Goal: Task Accomplishment & Management: Complete application form

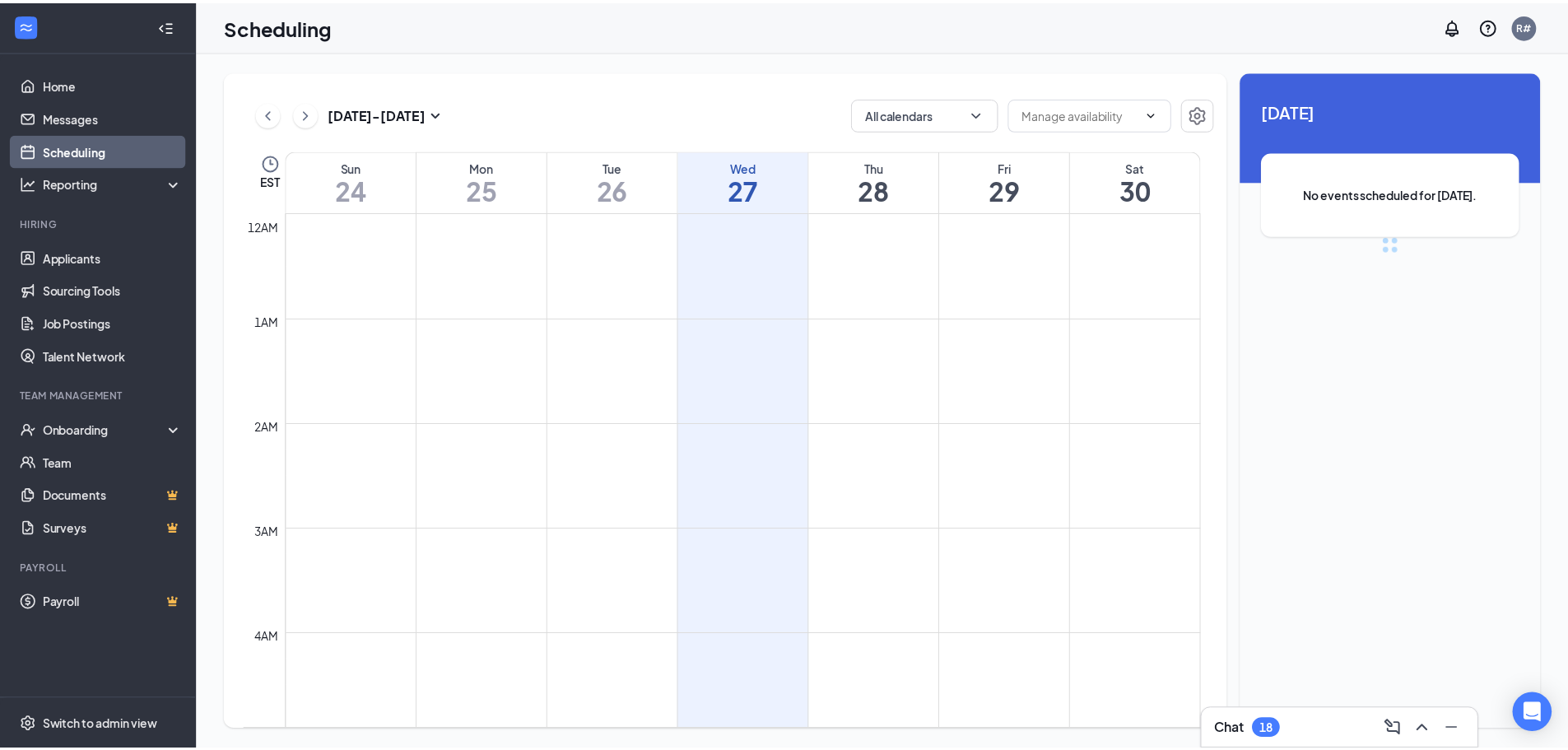
scroll to position [809, 0]
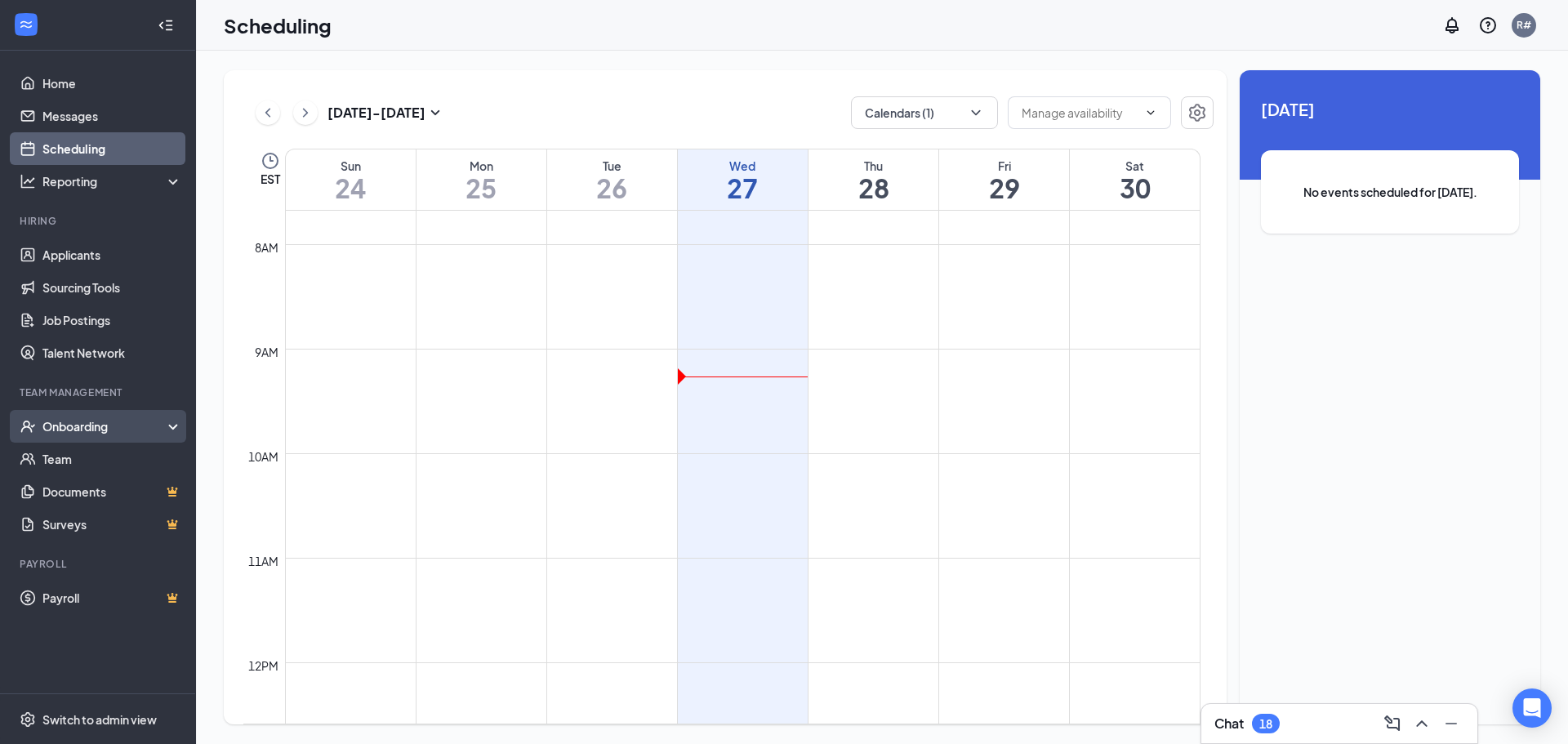
click at [106, 424] on div "Onboarding" at bounding box center [106, 426] width 126 height 16
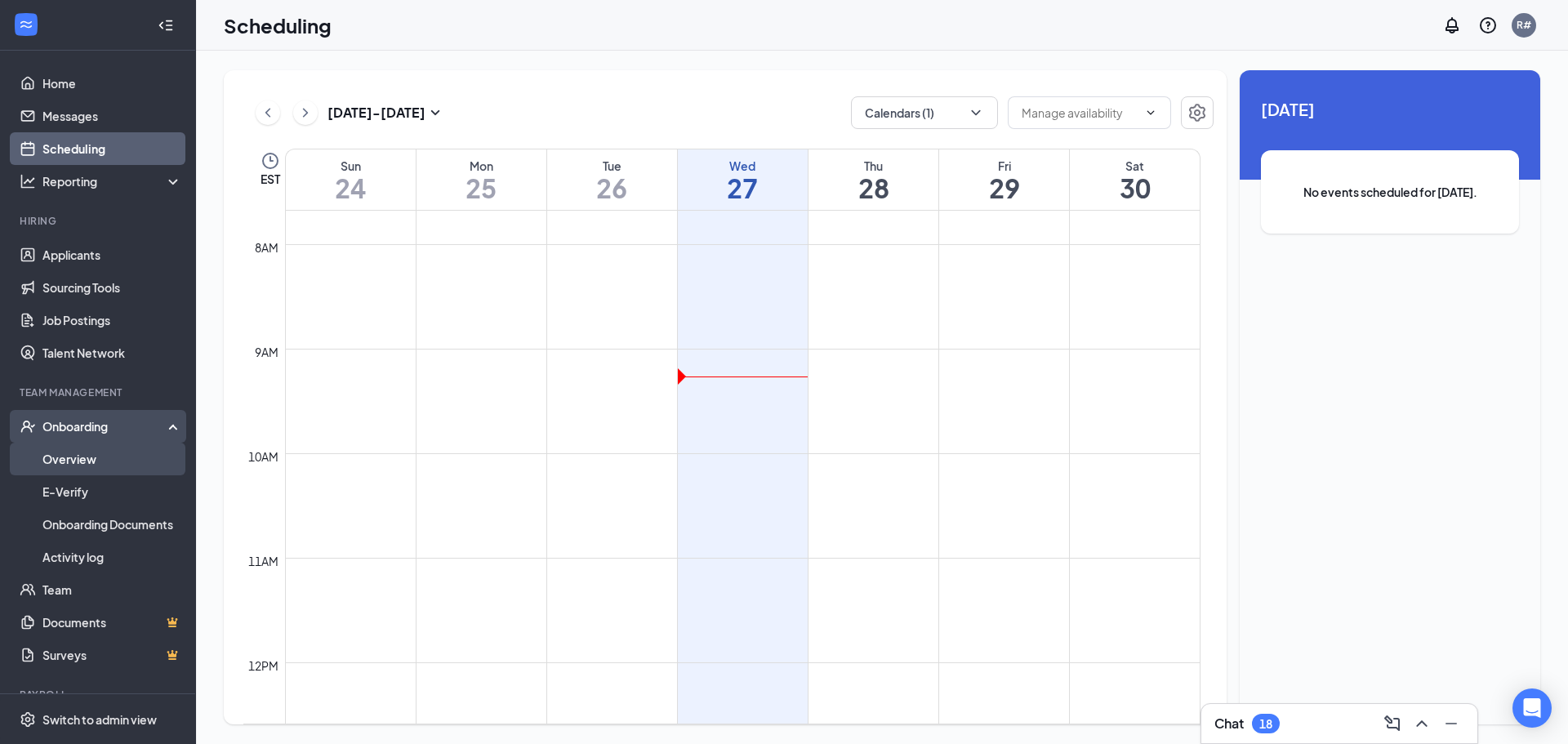
click at [112, 467] on link "Overview" at bounding box center [113, 459] width 140 height 33
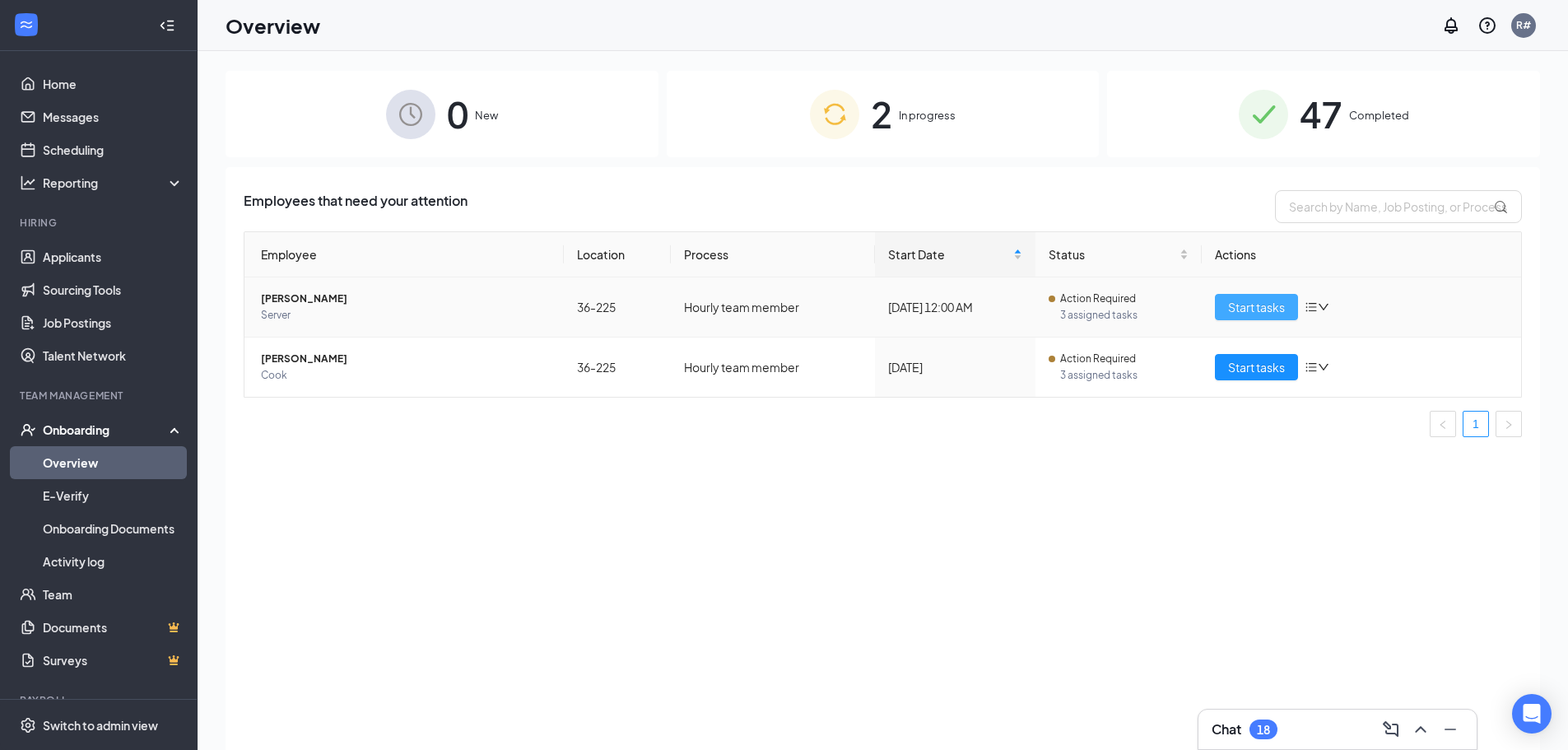
click at [1266, 308] on span "Start tasks" at bounding box center [1256, 307] width 57 height 19
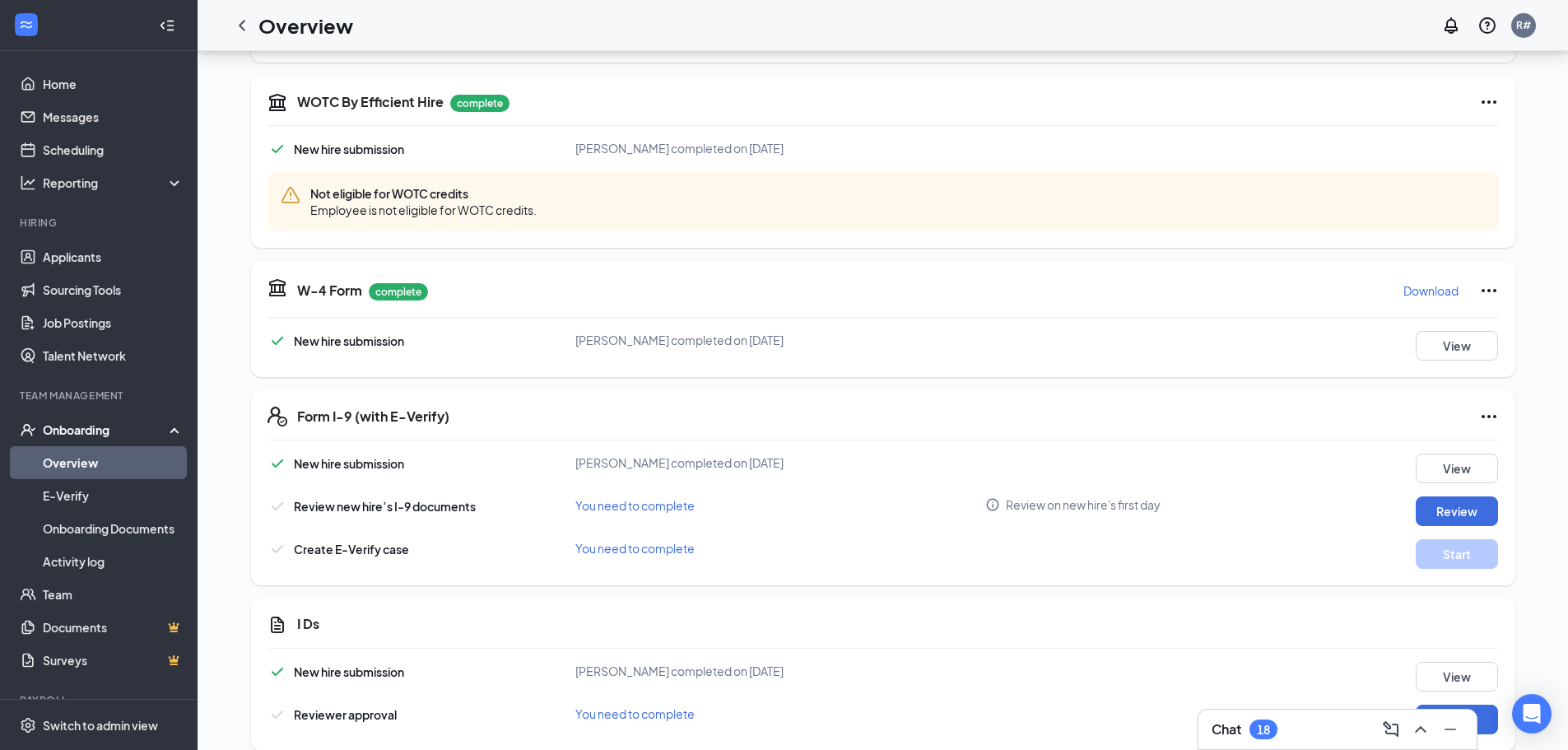
scroll to position [576, 0]
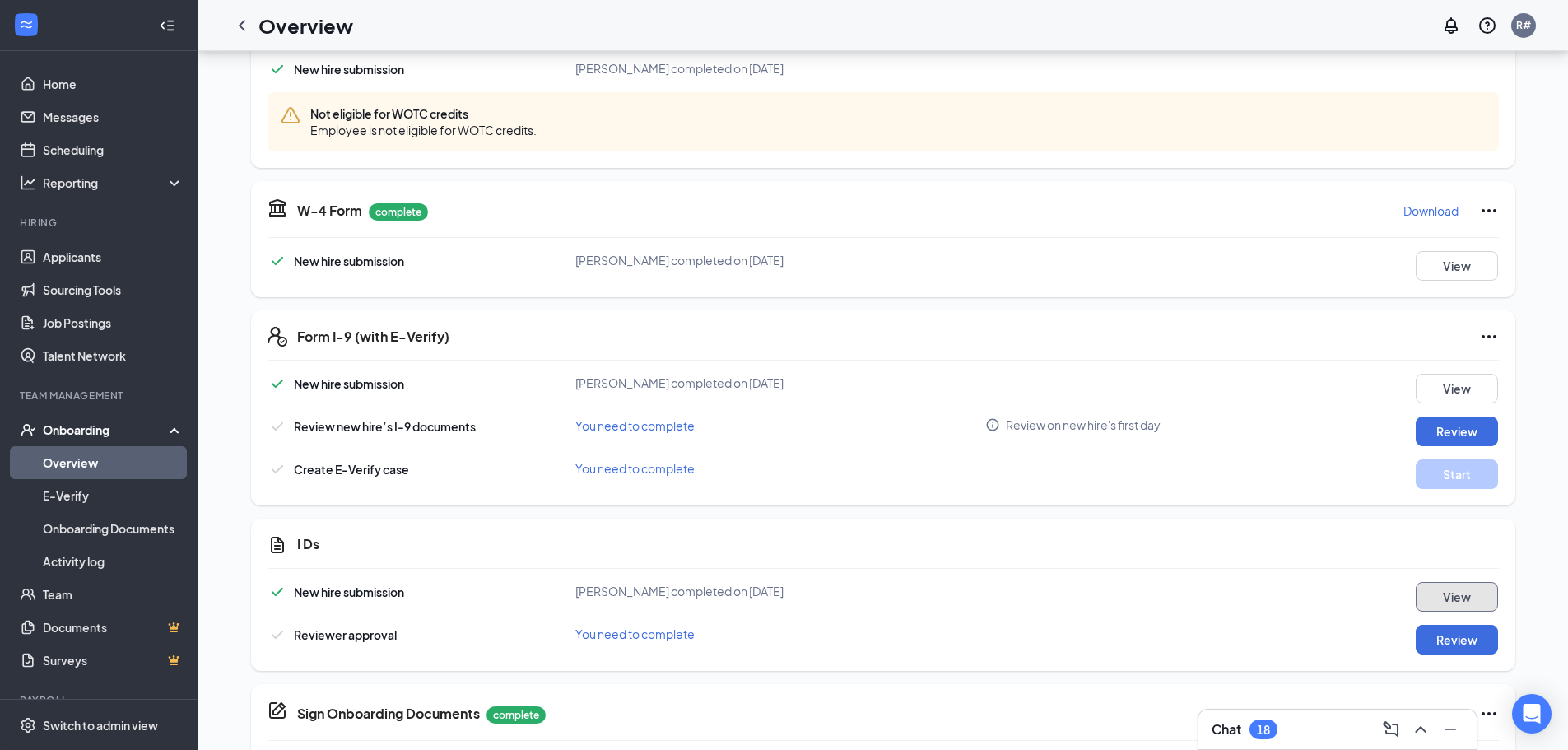
click at [1444, 594] on button "View" at bounding box center [1457, 596] width 82 height 29
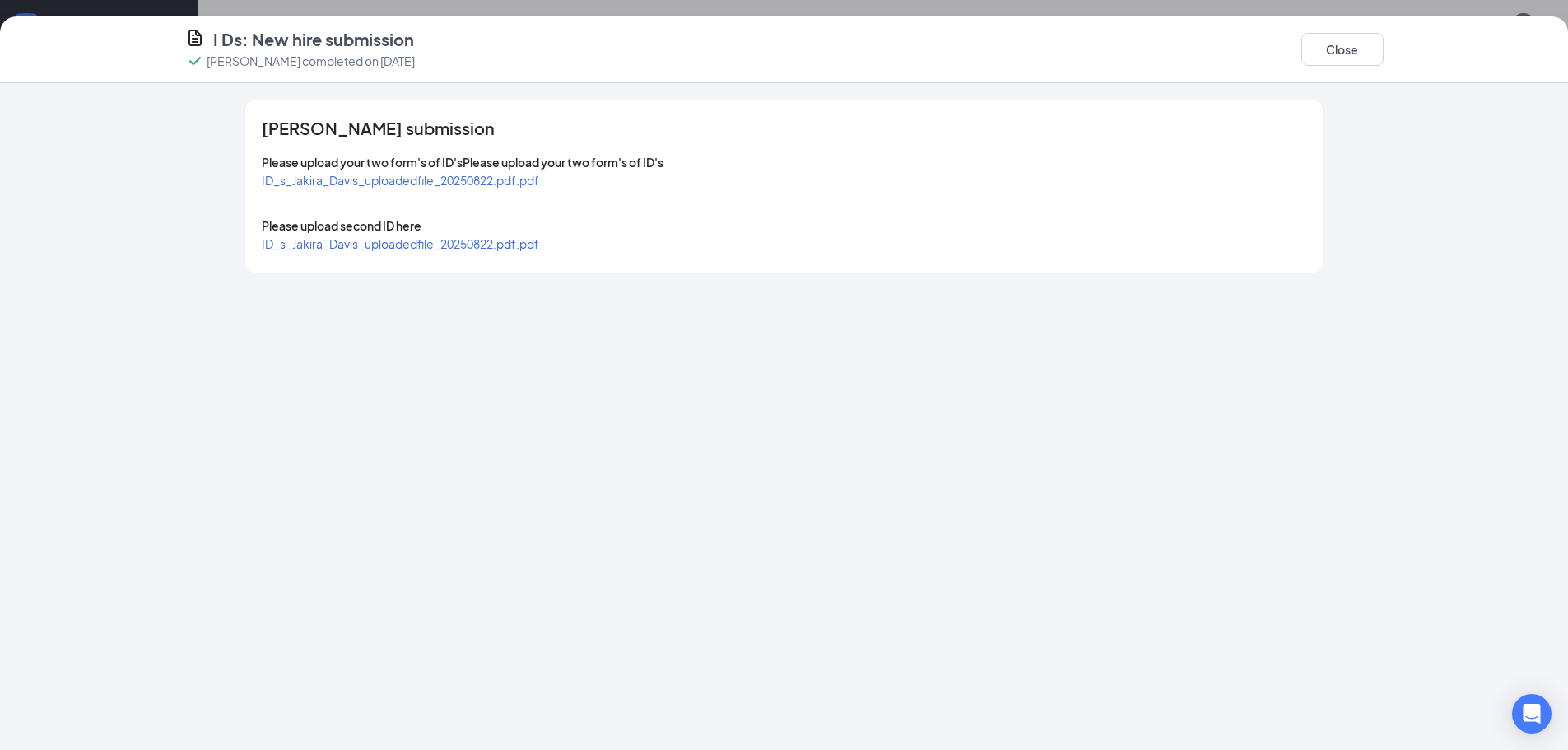
click at [470, 177] on span "ID_s_Jakira_Davis_uploadedfile_20250822.pdf.pdf" at bounding box center [401, 180] width 278 height 15
click at [1318, 50] on button "Close" at bounding box center [1342, 50] width 82 height 33
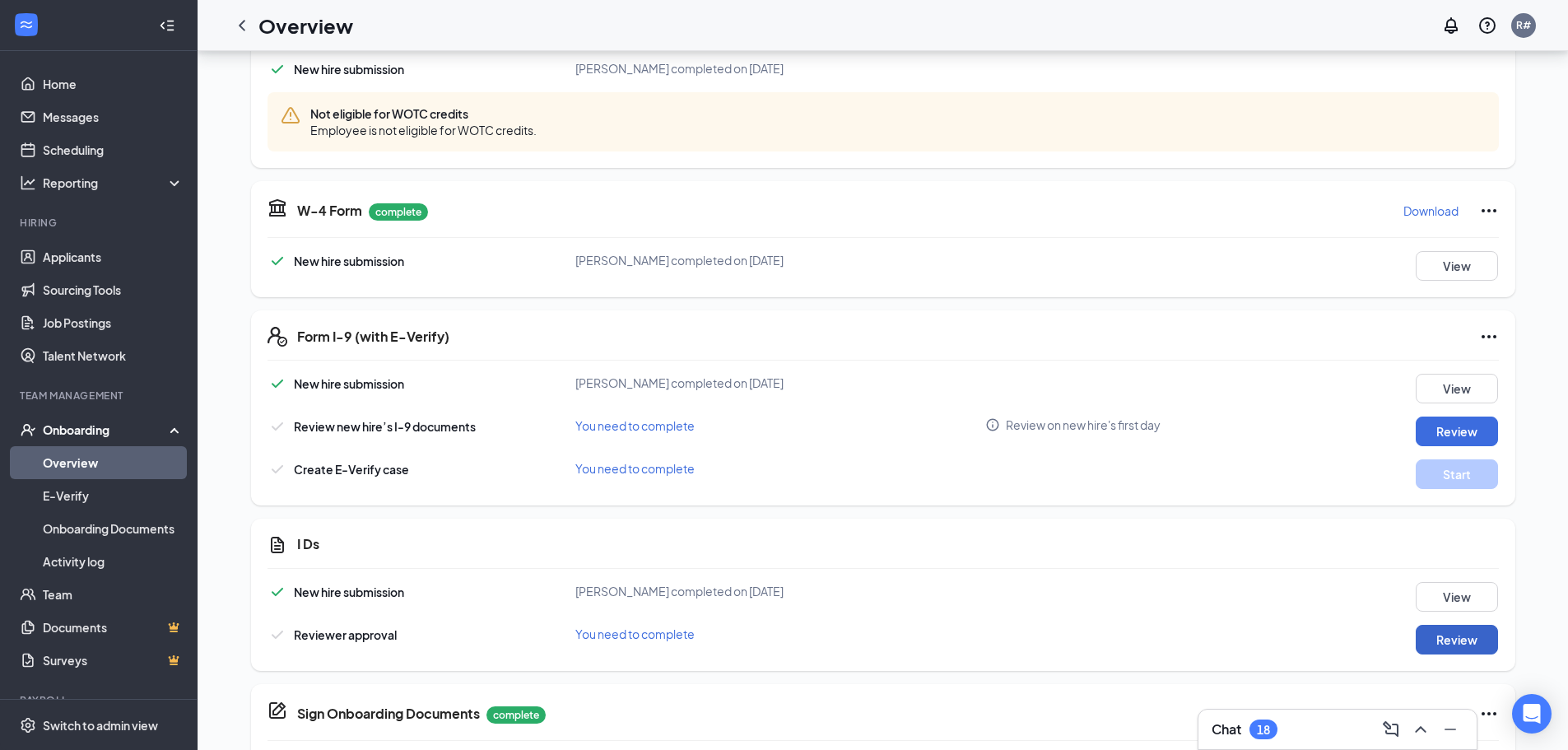
click at [1475, 641] on button "Review" at bounding box center [1457, 640] width 82 height 29
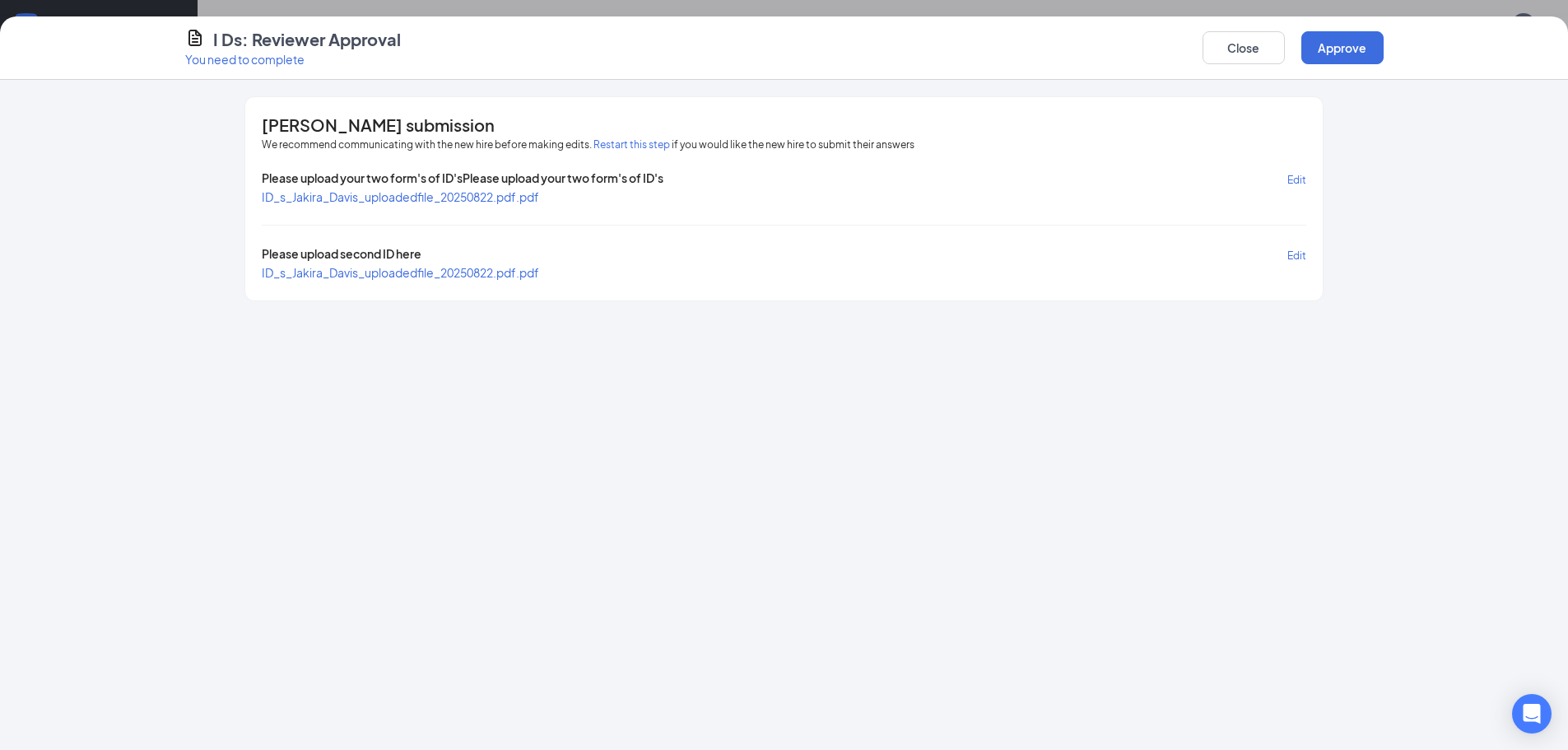
click at [1298, 181] on span "Edit" at bounding box center [1295, 180] width 19 height 13
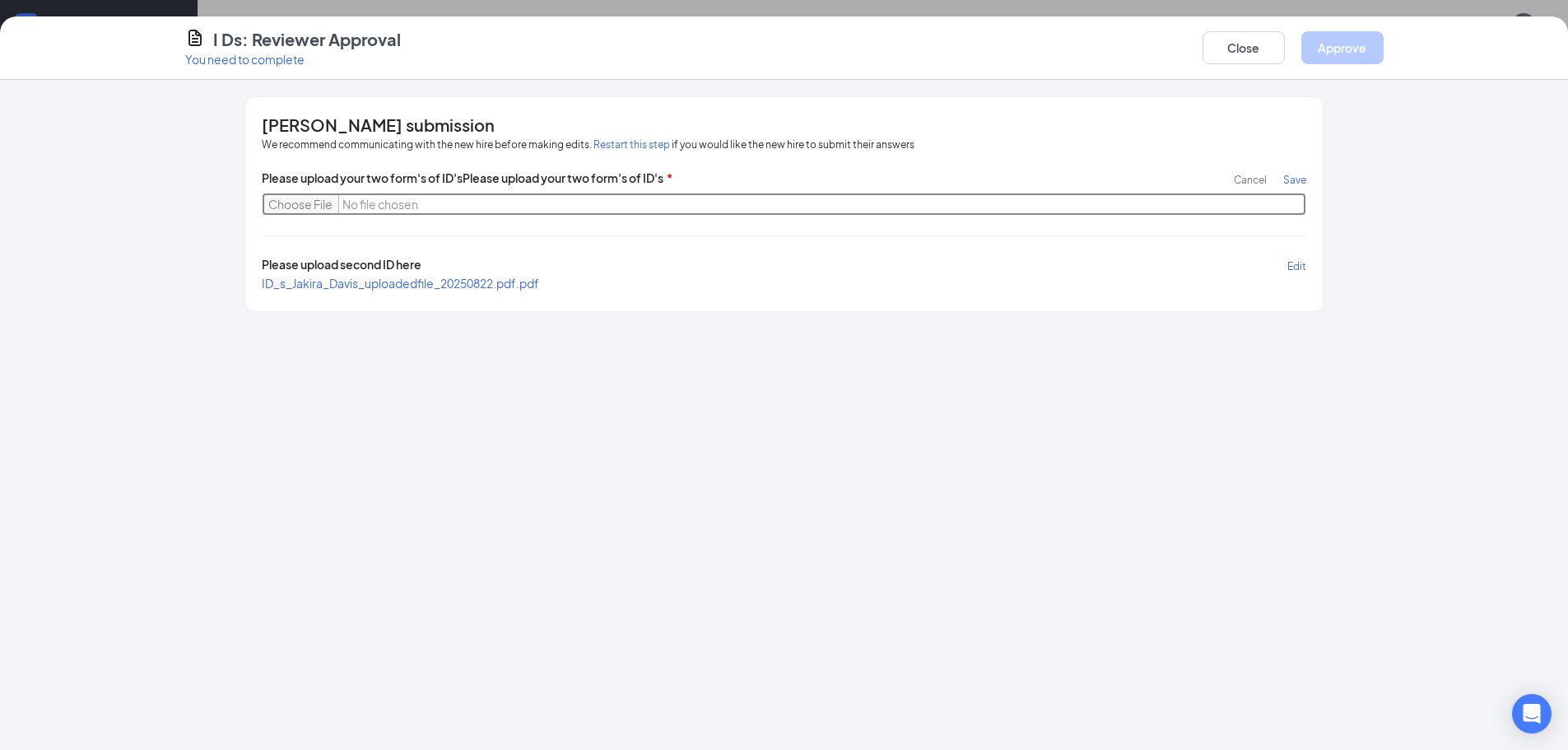
click at [288, 210] on input "file" at bounding box center [783, 204] width 1043 height 23
type input "C:\fakepath\Jakira.pdf"
click at [1296, 181] on span "Save" at bounding box center [1294, 180] width 23 height 13
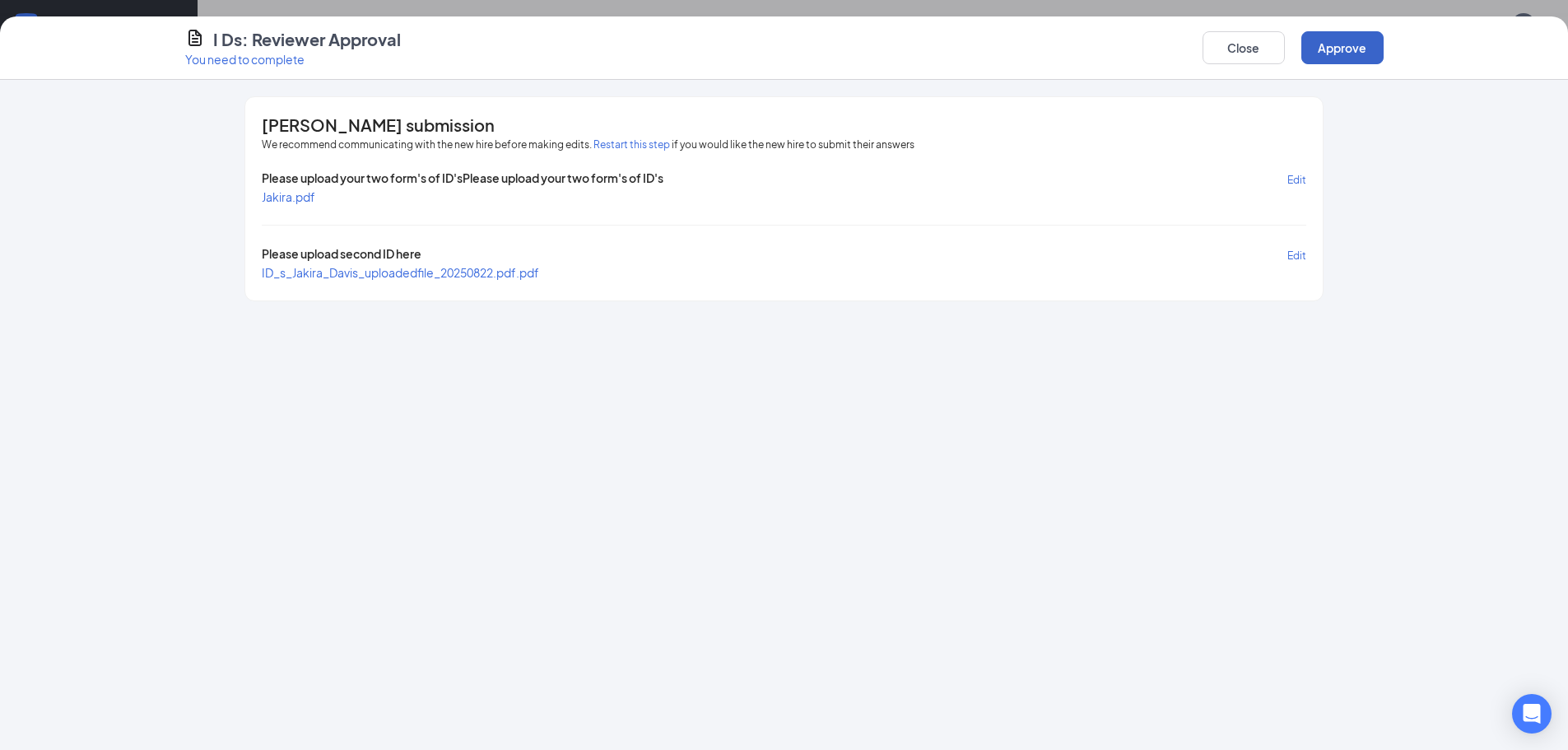
click at [1319, 48] on button "Approve" at bounding box center [1342, 48] width 82 height 33
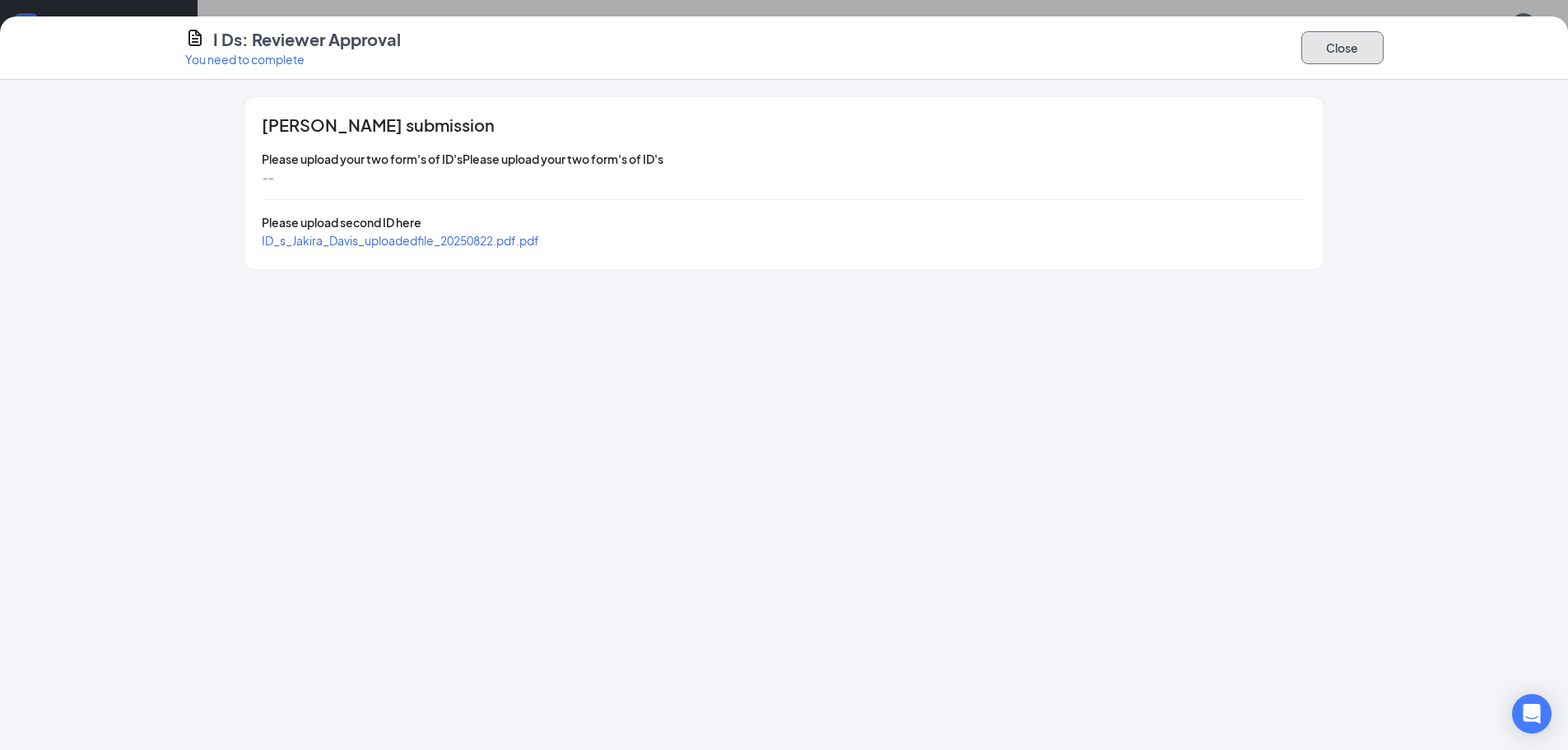
click at [1319, 48] on button "Close" at bounding box center [1342, 48] width 82 height 33
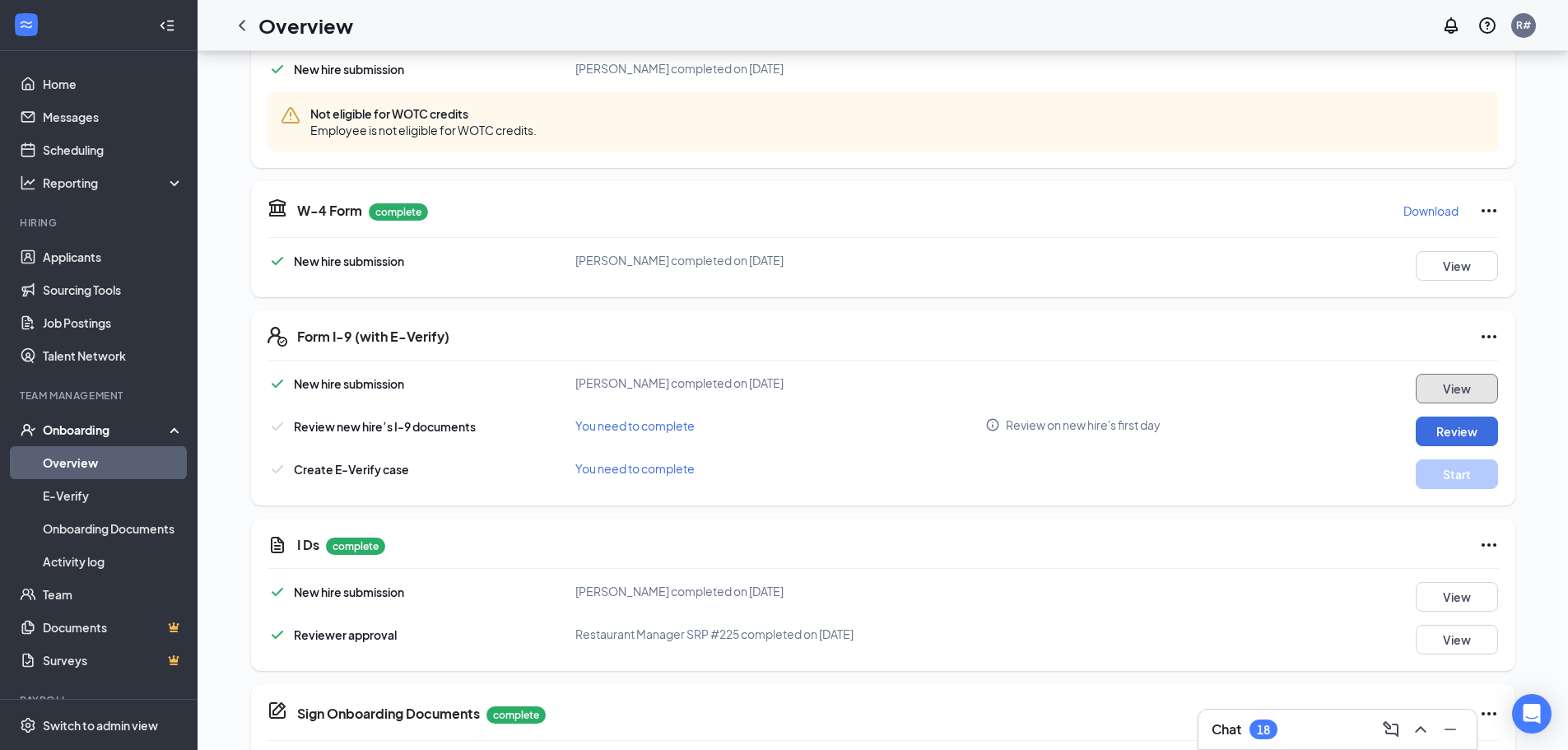
click at [1449, 382] on button "View" at bounding box center [1457, 388] width 82 height 29
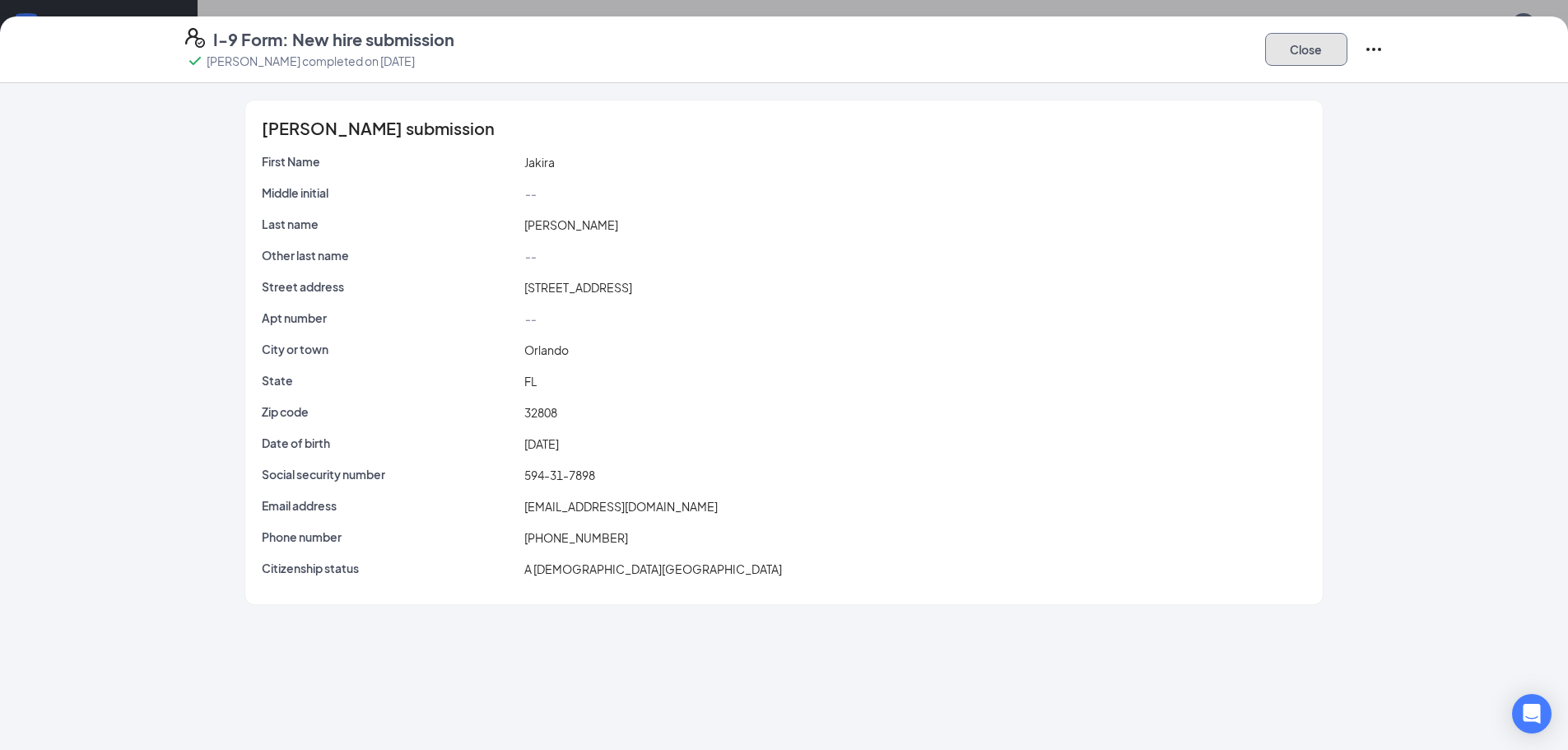
click at [1318, 55] on button "Close" at bounding box center [1306, 50] width 82 height 33
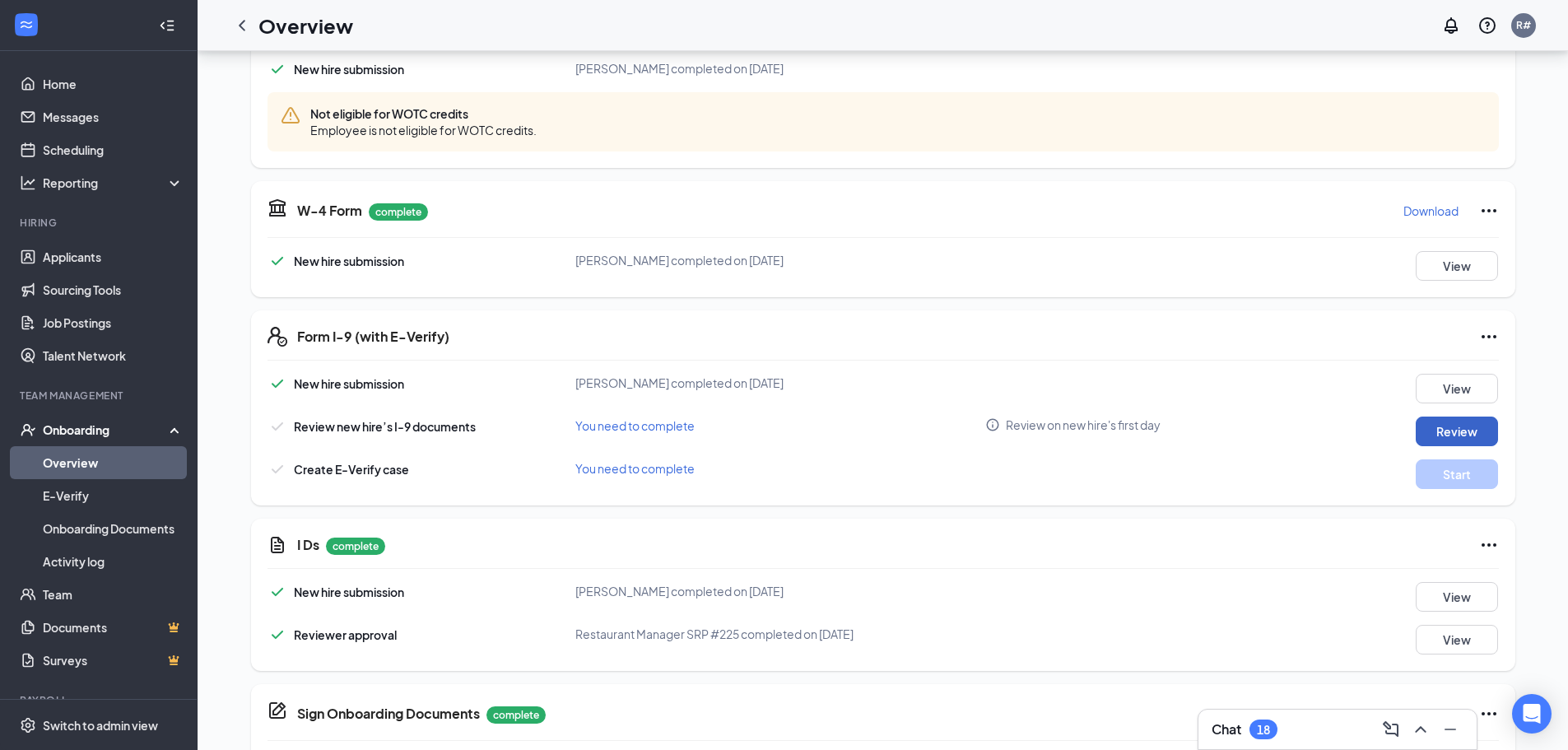
click at [1449, 419] on button "Review" at bounding box center [1457, 431] width 82 height 29
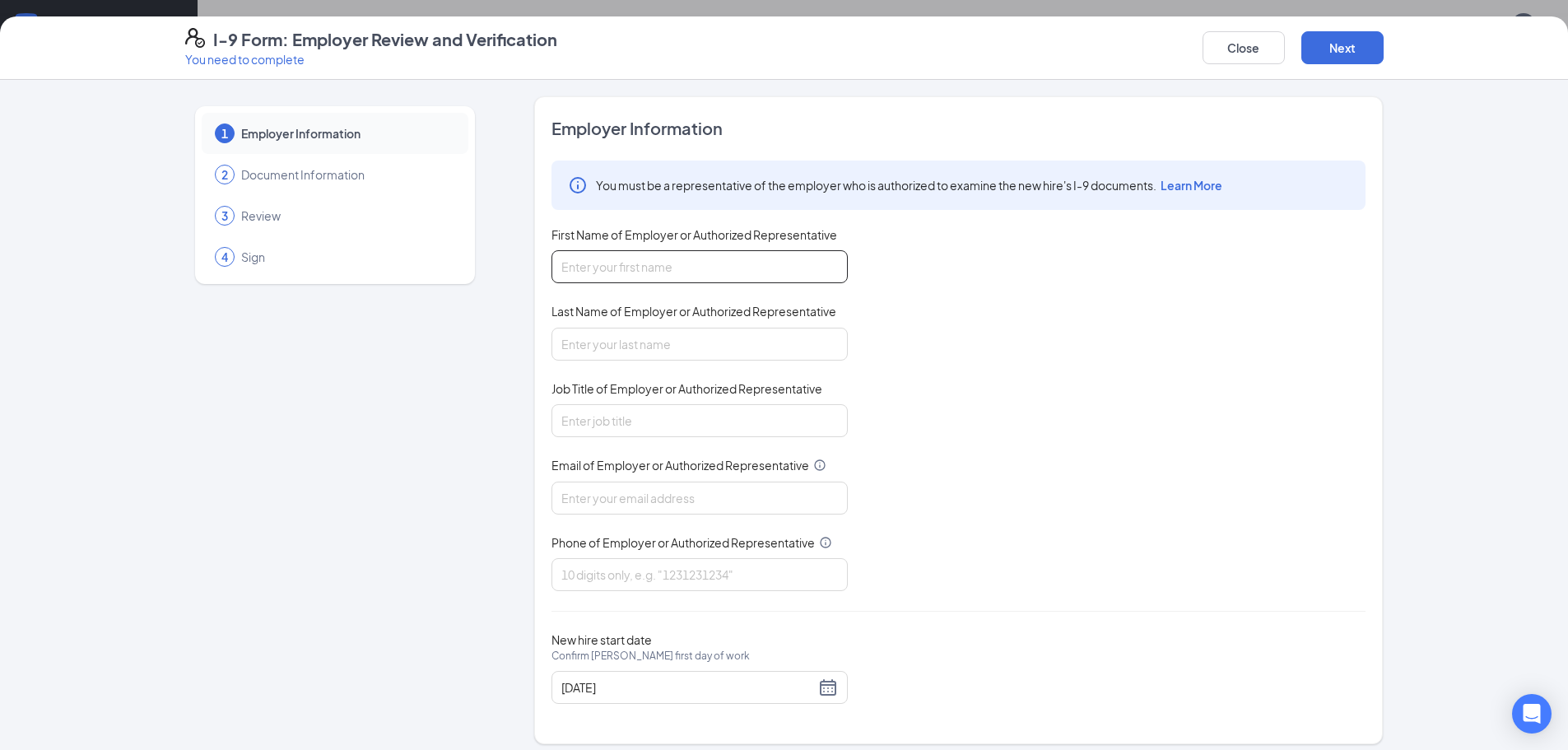
click at [689, 254] on input "First Name of Employer or Authorized Representative" at bounding box center [699, 267] width 296 height 33
type input "[PERSON_NAME]"
click at [713, 346] on input "Last Name of Employer or Authorized Representative" at bounding box center [699, 344] width 296 height 33
type input "Green"
click at [717, 408] on input "Job Title of Employer or Authorized Representative" at bounding box center [699, 420] width 296 height 33
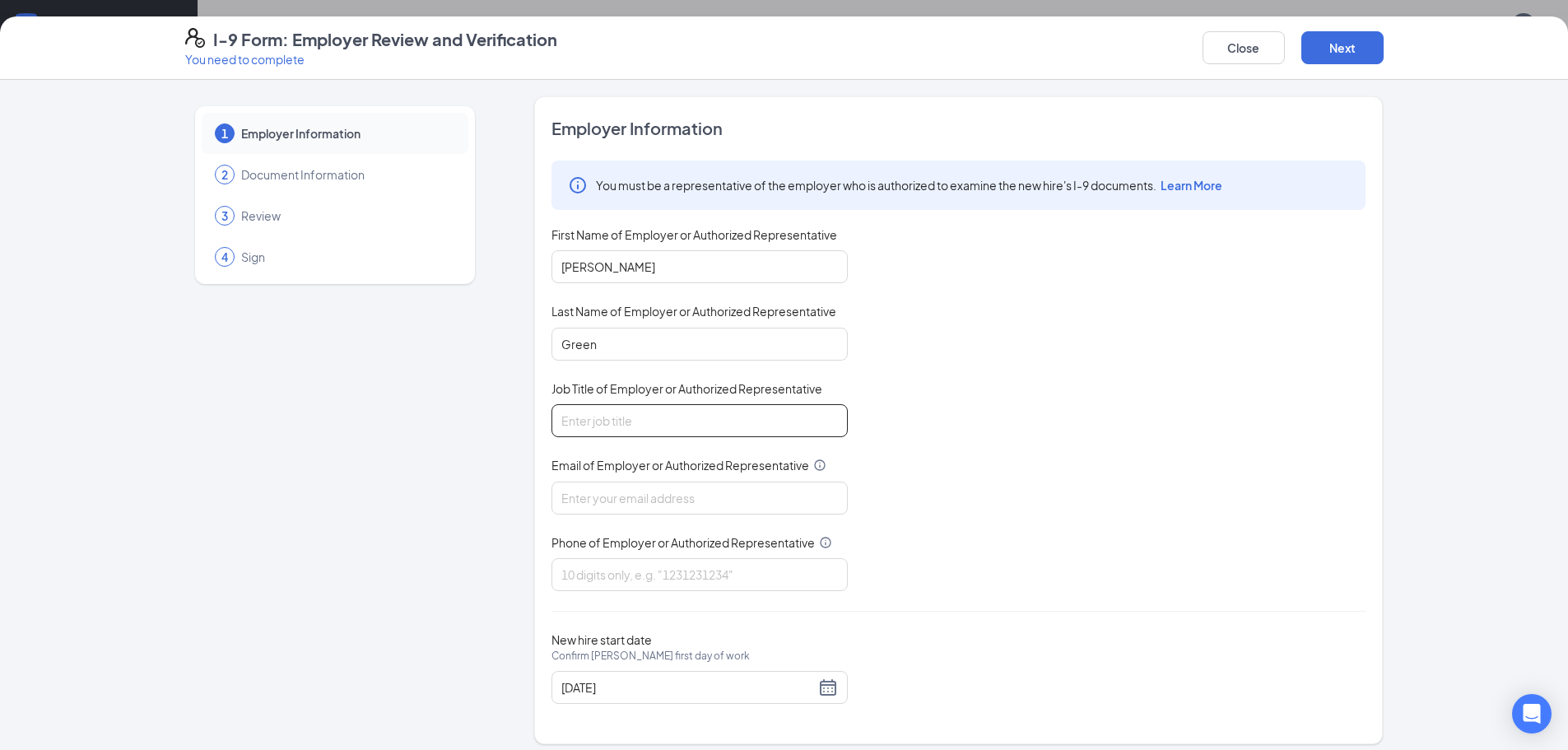
type input "Manager"
click at [705, 496] on input "Email of Employer or Authorized Representative" at bounding box center [699, 498] width 296 height 33
type input "[EMAIL_ADDRESS][DOMAIN_NAME]"
drag, startPoint x: 697, startPoint y: 564, endPoint x: 701, endPoint y: 582, distance: 18.4
click at [697, 565] on input "Phone of Employer or Authorized Representative" at bounding box center [699, 575] width 296 height 33
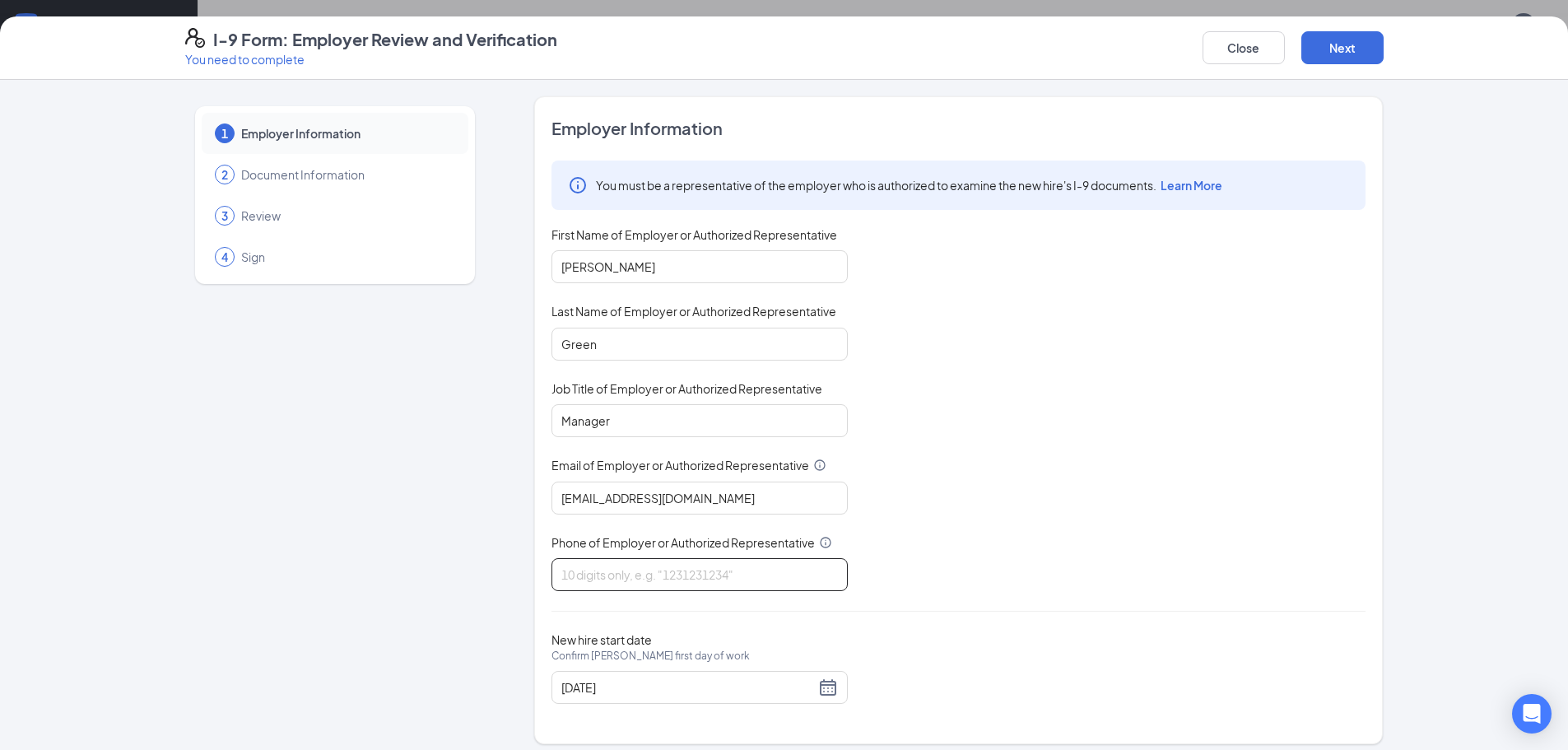
type input "4077345714"
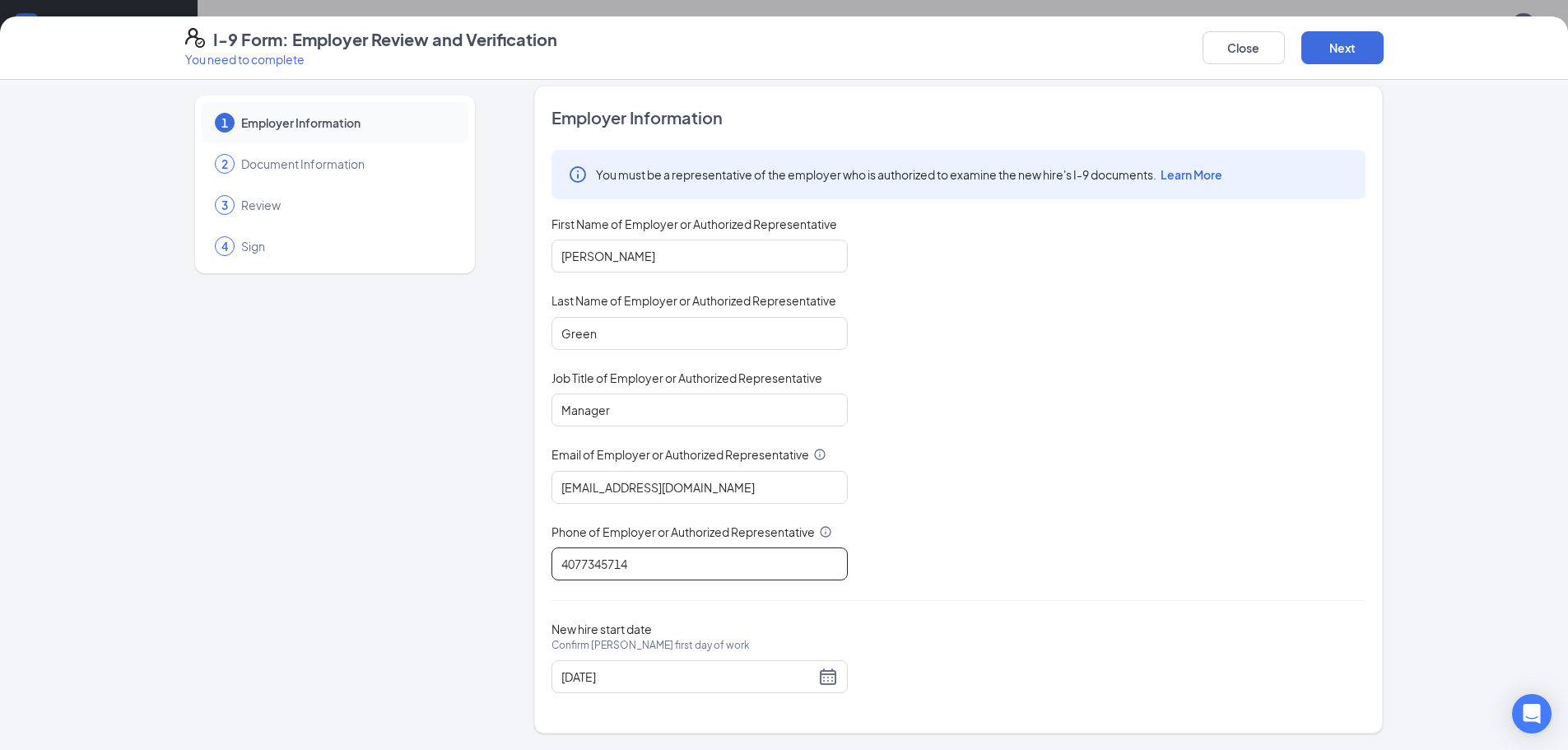
scroll to position [741, 0]
click at [1338, 51] on button "Next" at bounding box center [1342, 48] width 82 height 33
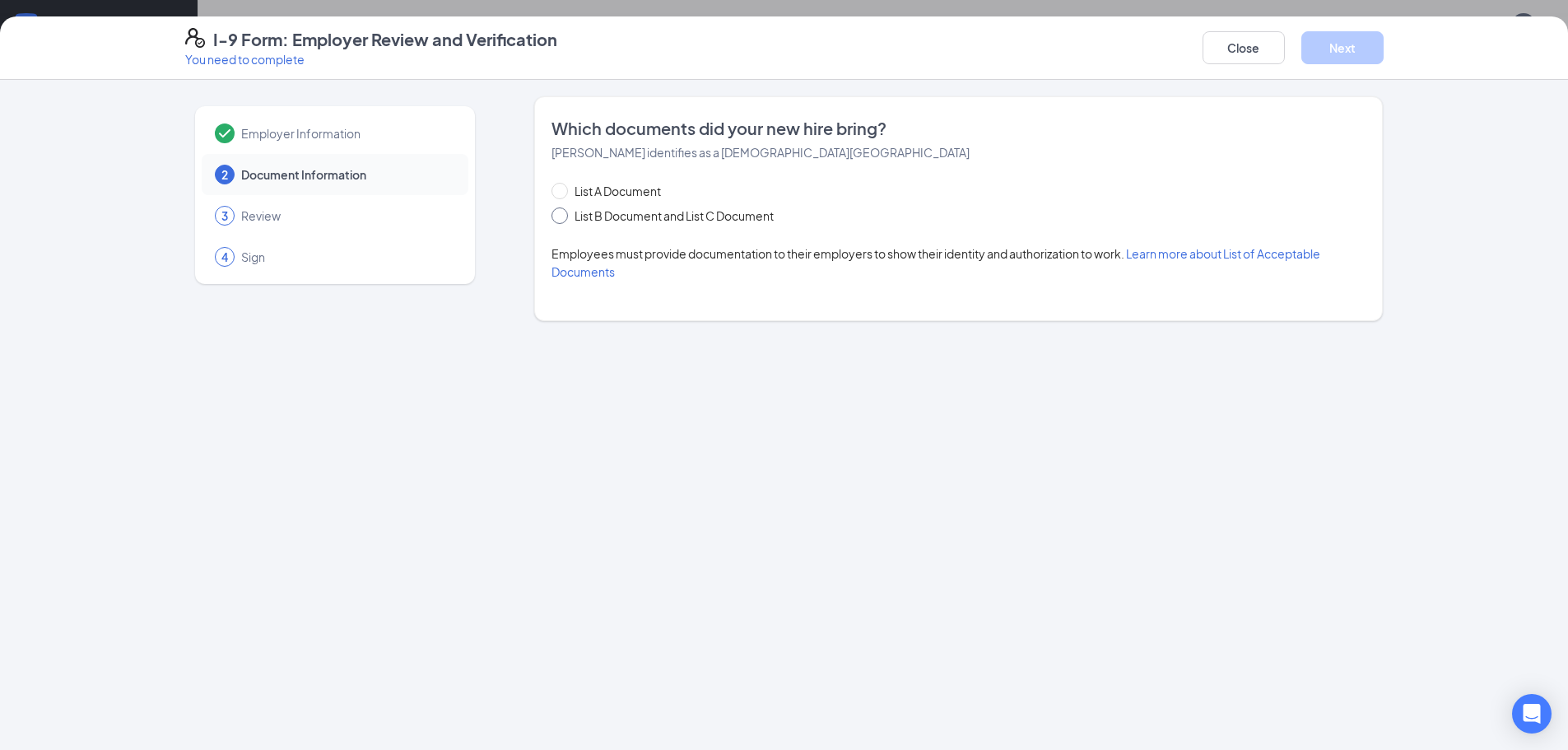
click at [555, 210] on input "List B Document and List C Document" at bounding box center [557, 213] width 12 height 12
radio input "true"
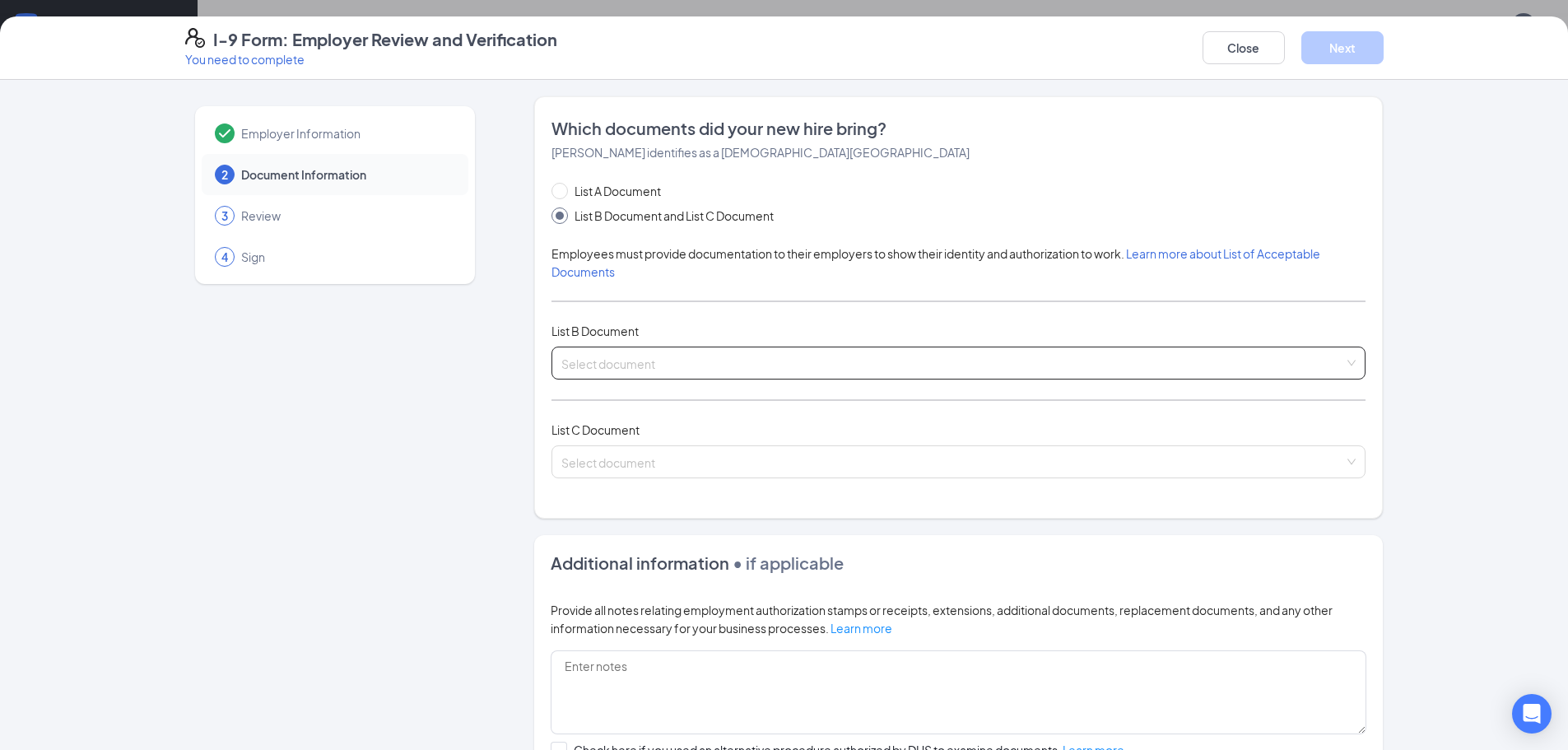
click at [616, 366] on input "search" at bounding box center [952, 359] width 782 height 24
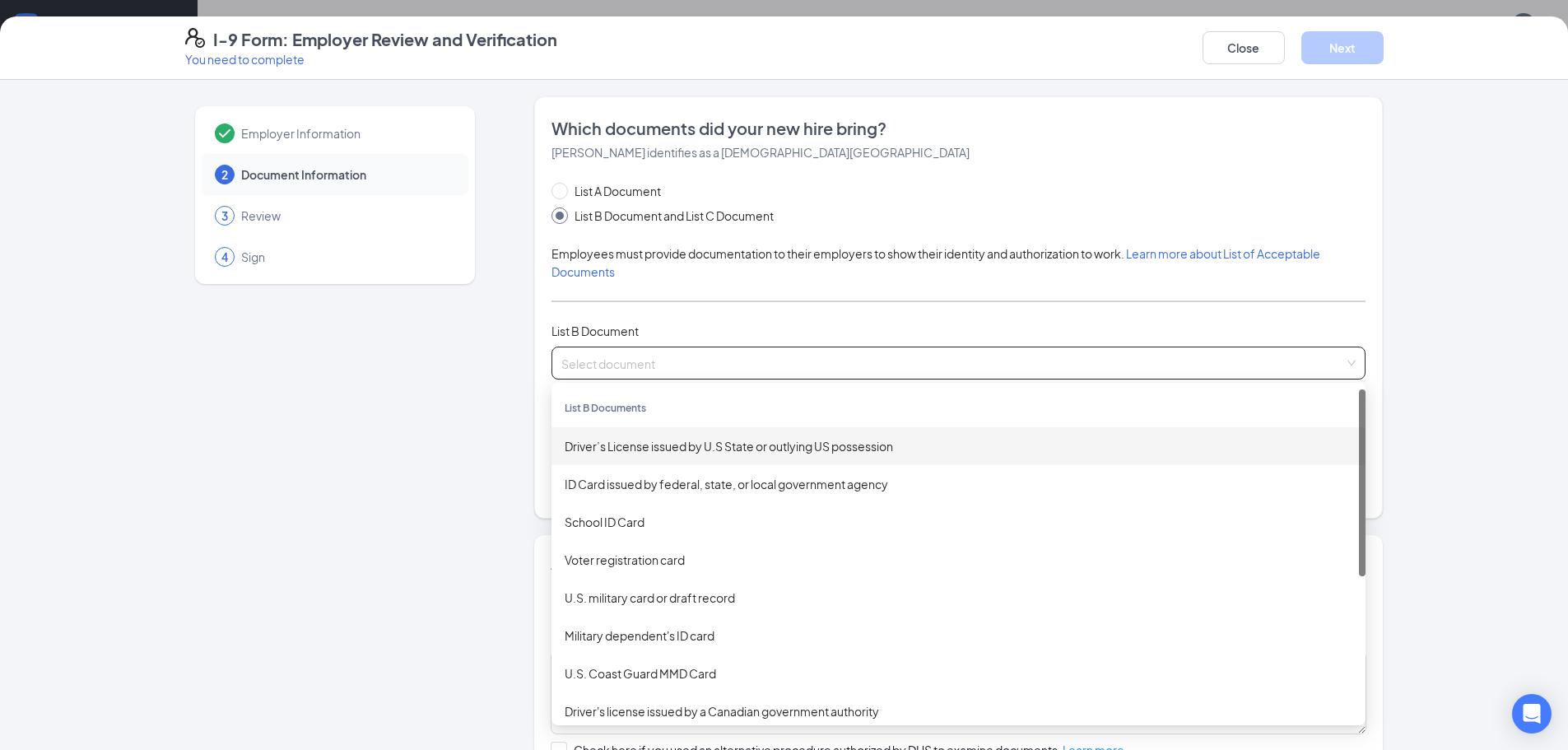
click at [647, 451] on div "Driver’s License issued by U.S State or outlying US possession" at bounding box center [958, 446] width 788 height 19
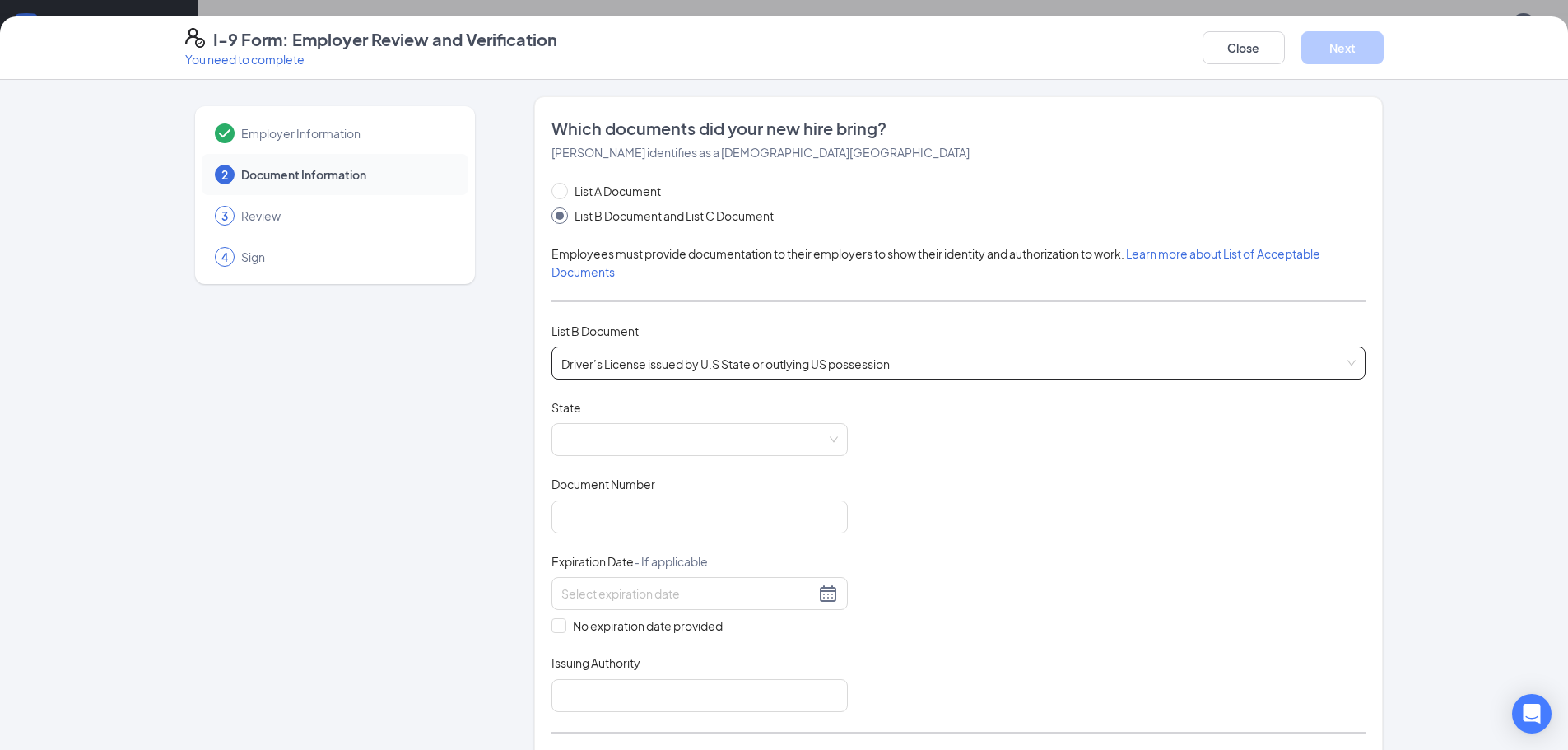
click at [647, 451] on span at bounding box center [699, 439] width 277 height 31
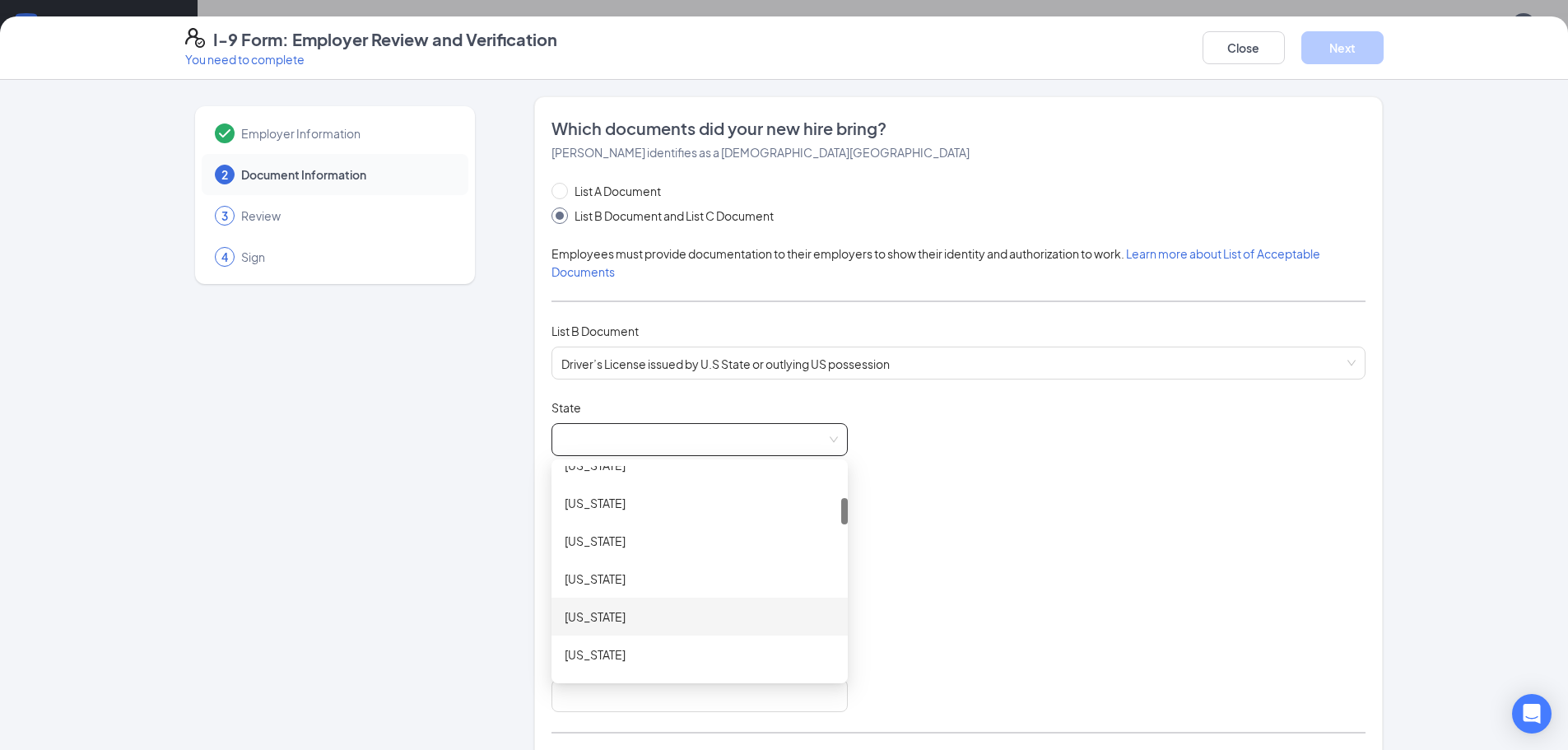
click at [724, 631] on div "[US_STATE]" at bounding box center [699, 616] width 296 height 38
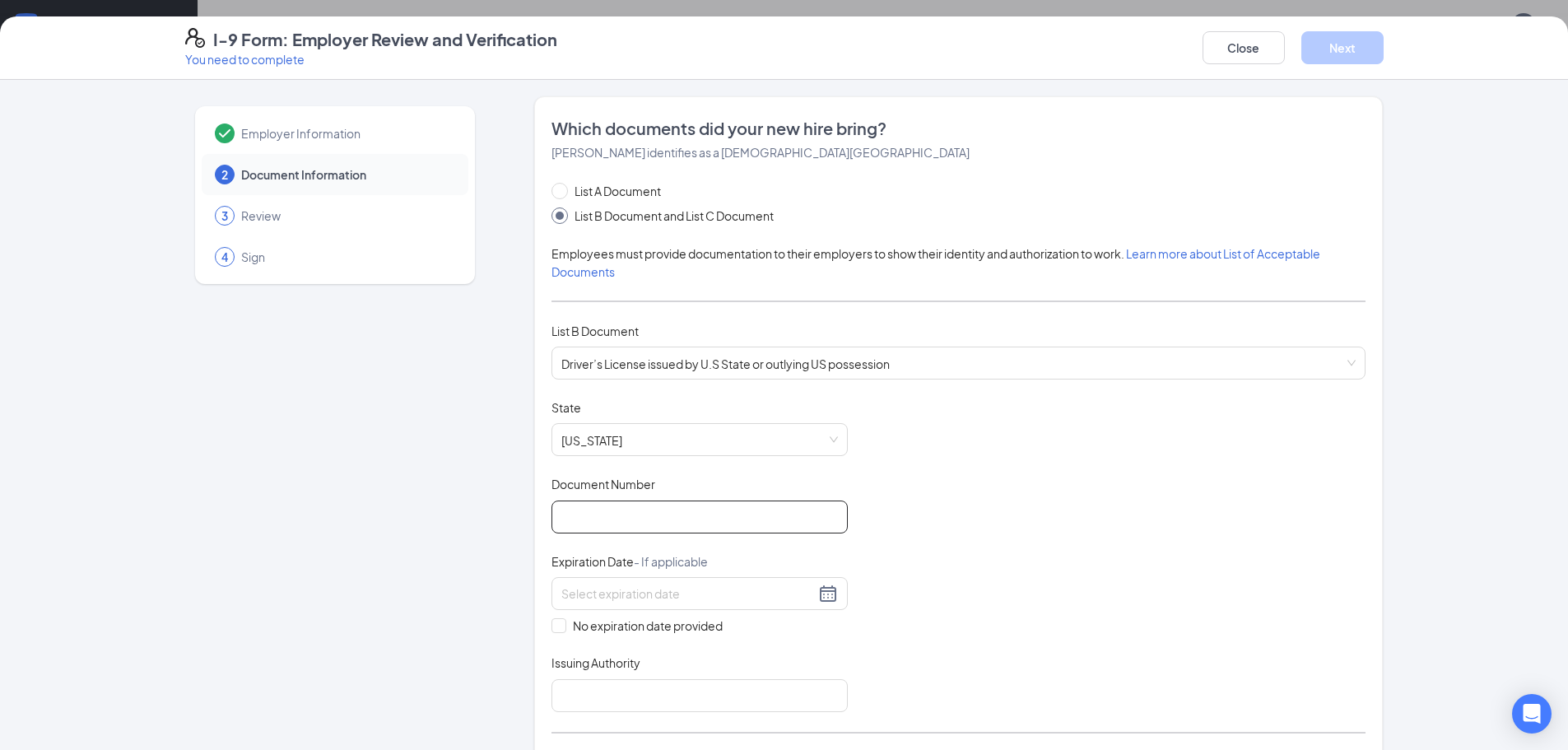
click at [653, 528] on input "Document Number" at bounding box center [699, 517] width 296 height 33
type input "D228961134000"
click at [681, 588] on input at bounding box center [687, 594] width 253 height 19
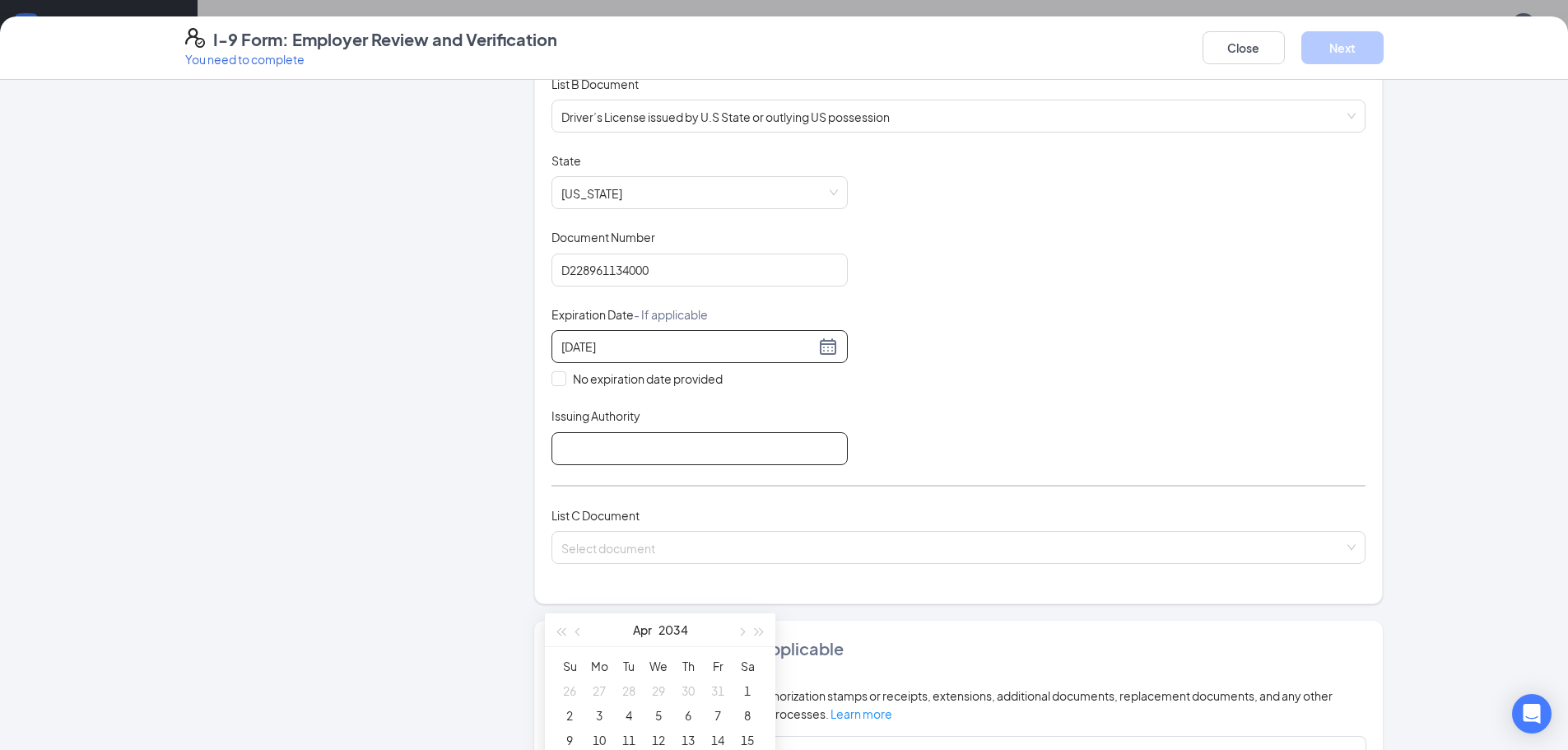
type input "[DATE]"
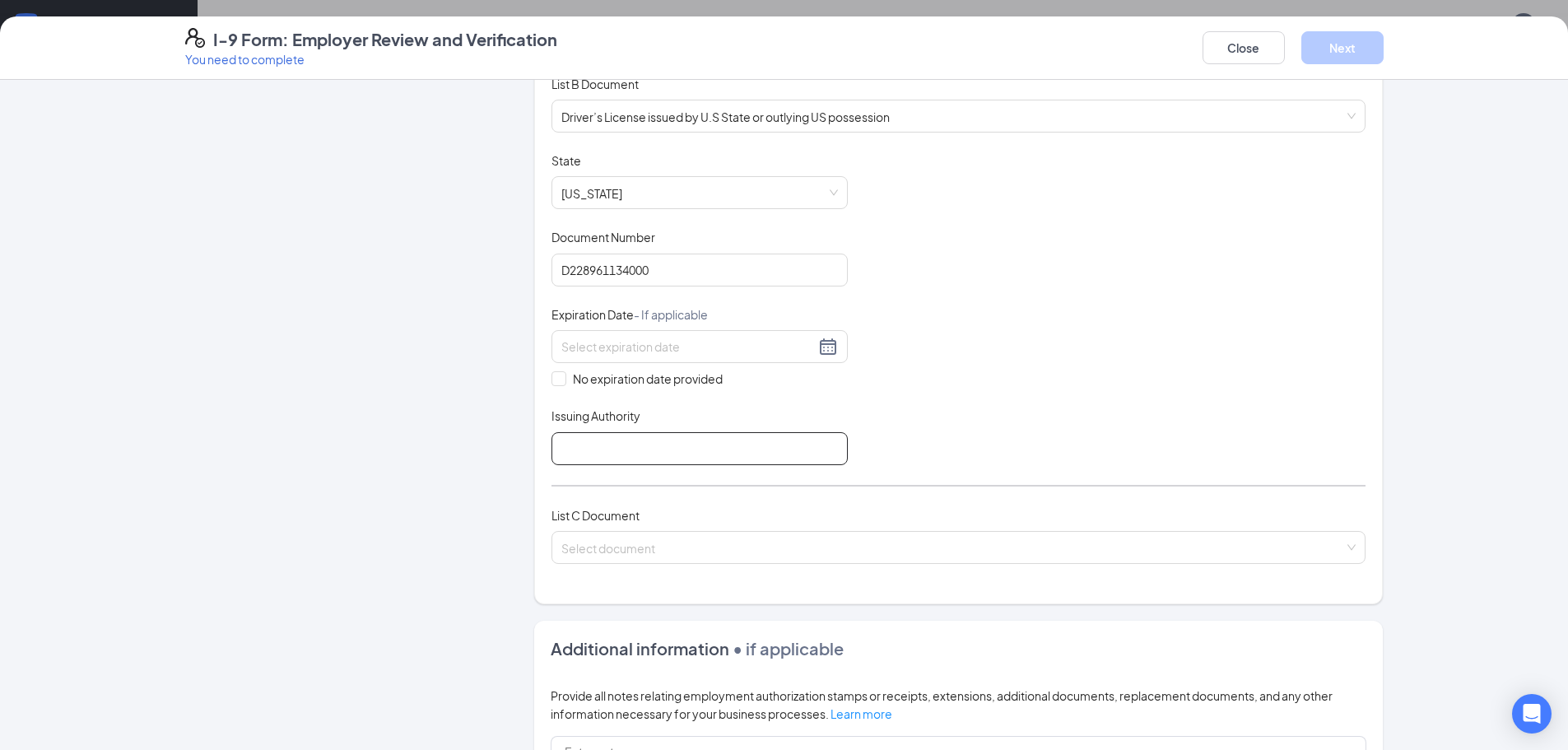
click at [564, 432] on input "Issuing Authority" at bounding box center [699, 449] width 296 height 33
type input "FL DMV"
click at [643, 543] on input "search" at bounding box center [952, 544] width 782 height 24
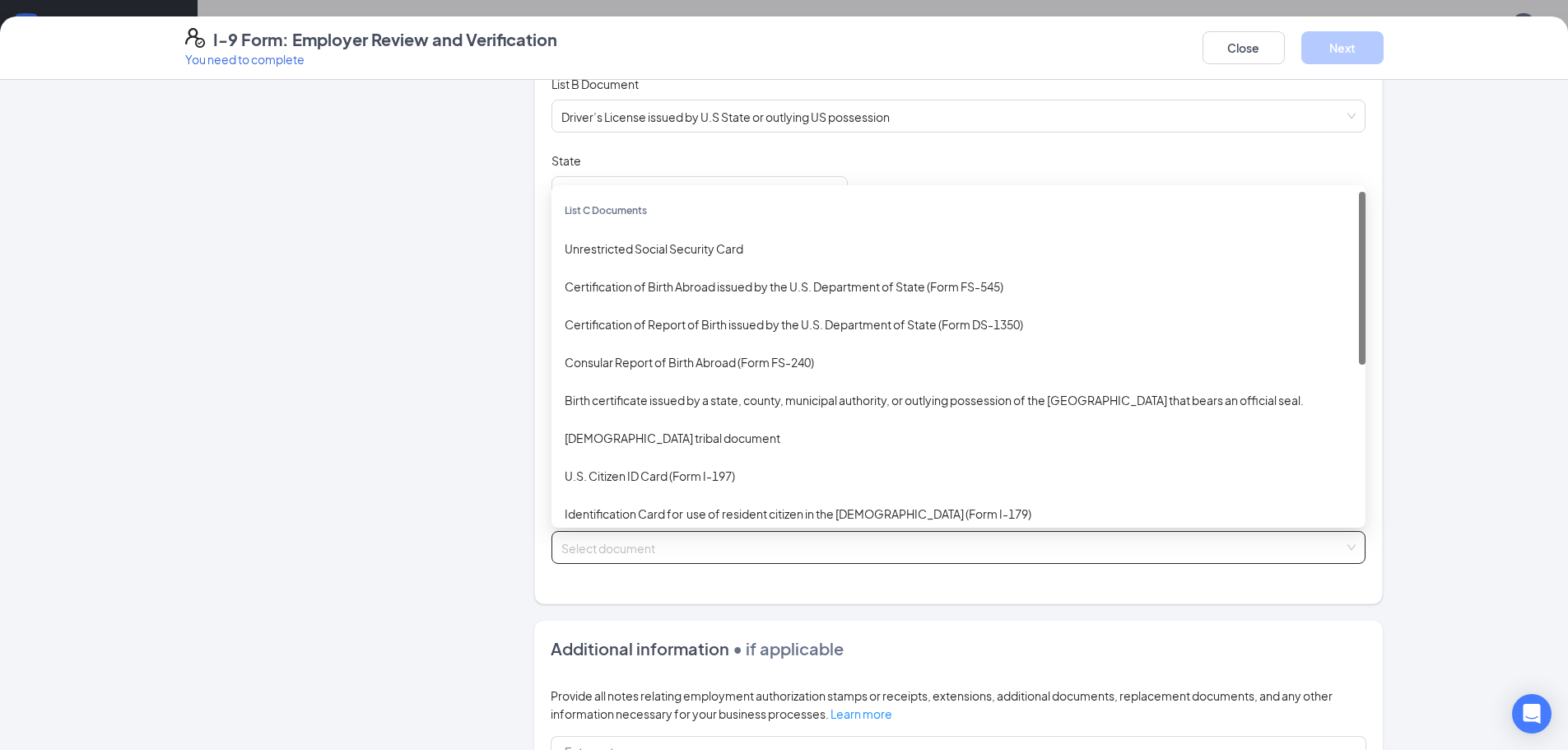
click at [616, 550] on input "search" at bounding box center [952, 544] width 782 height 24
click at [671, 245] on div "Unrestricted Social Security Card" at bounding box center [958, 248] width 788 height 19
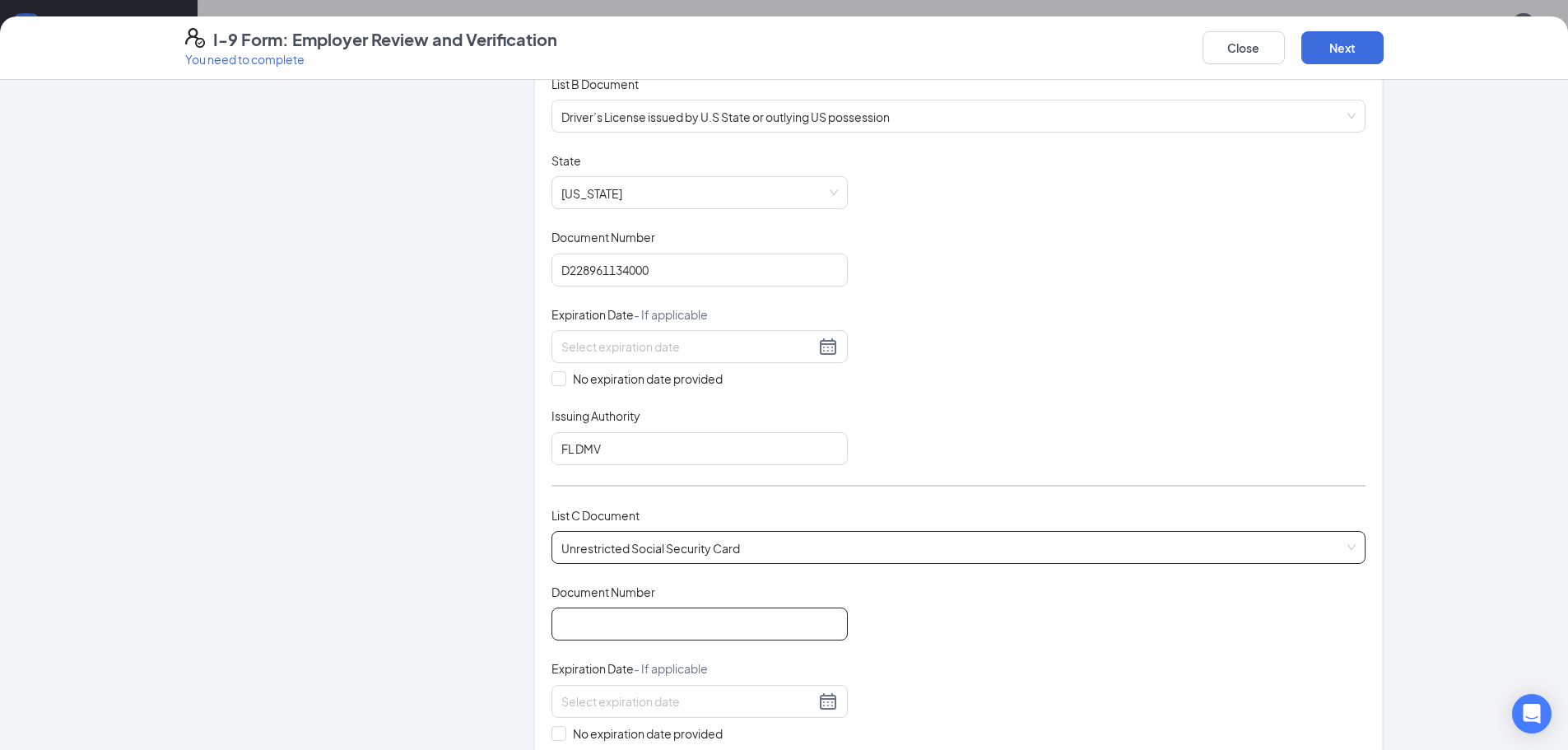
click at [639, 631] on input "Document Number" at bounding box center [699, 624] width 296 height 33
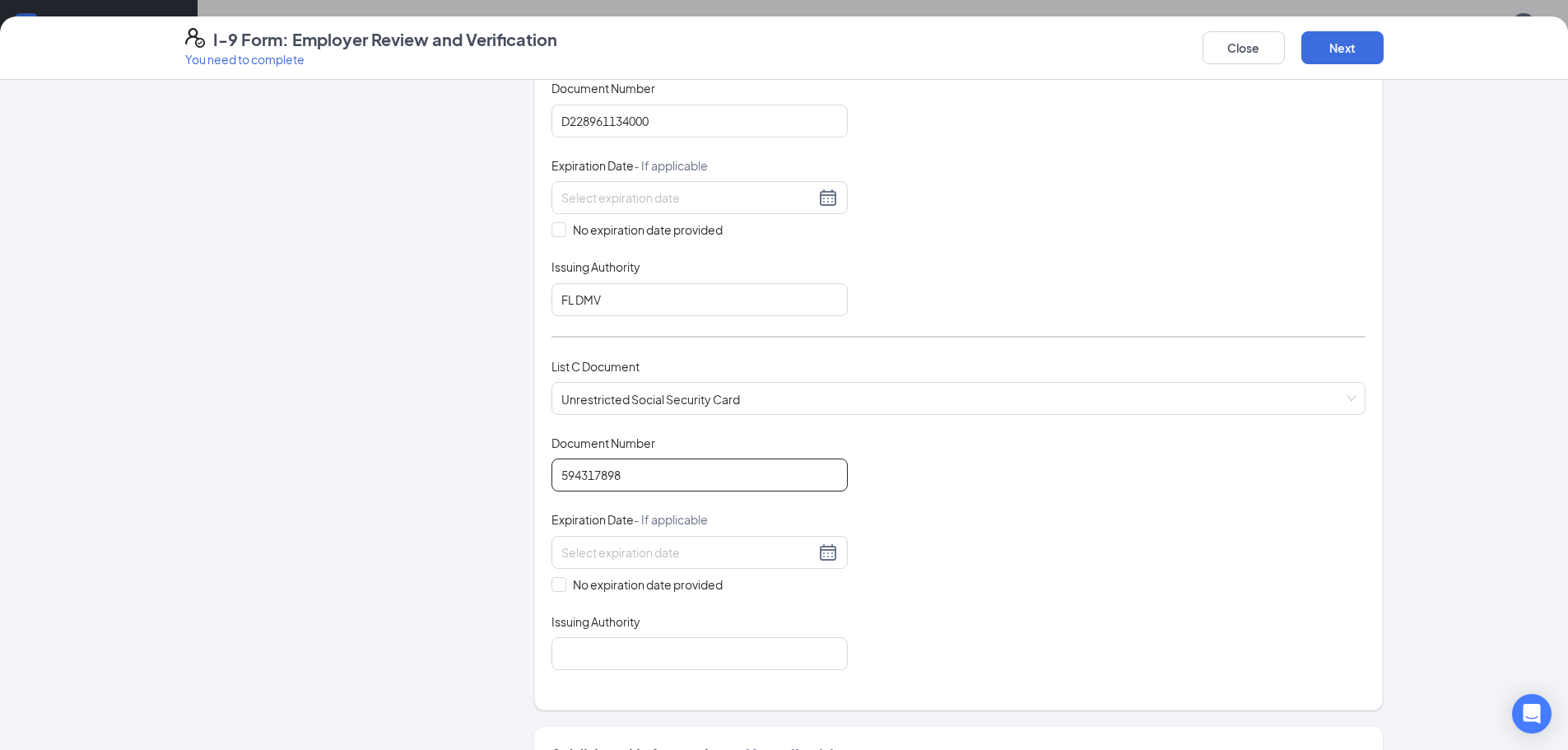
scroll to position [412, 0]
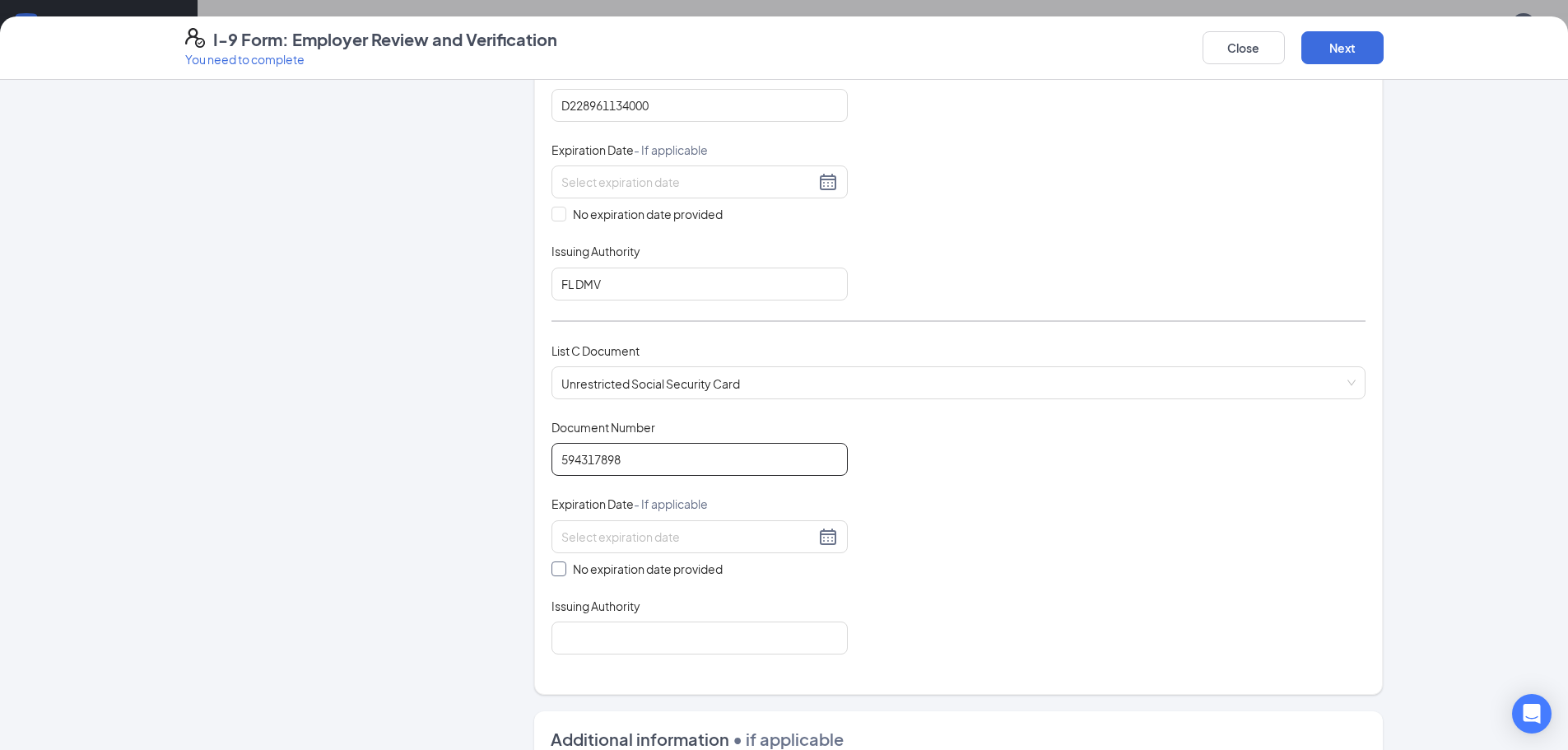
type input "594317898"
click at [551, 570] on input "No expiration date provided" at bounding box center [557, 567] width 12 height 12
checkbox input "true"
click at [604, 653] on input "Issuing Authority" at bounding box center [699, 641] width 296 height 33
type input "Social Security Admn."
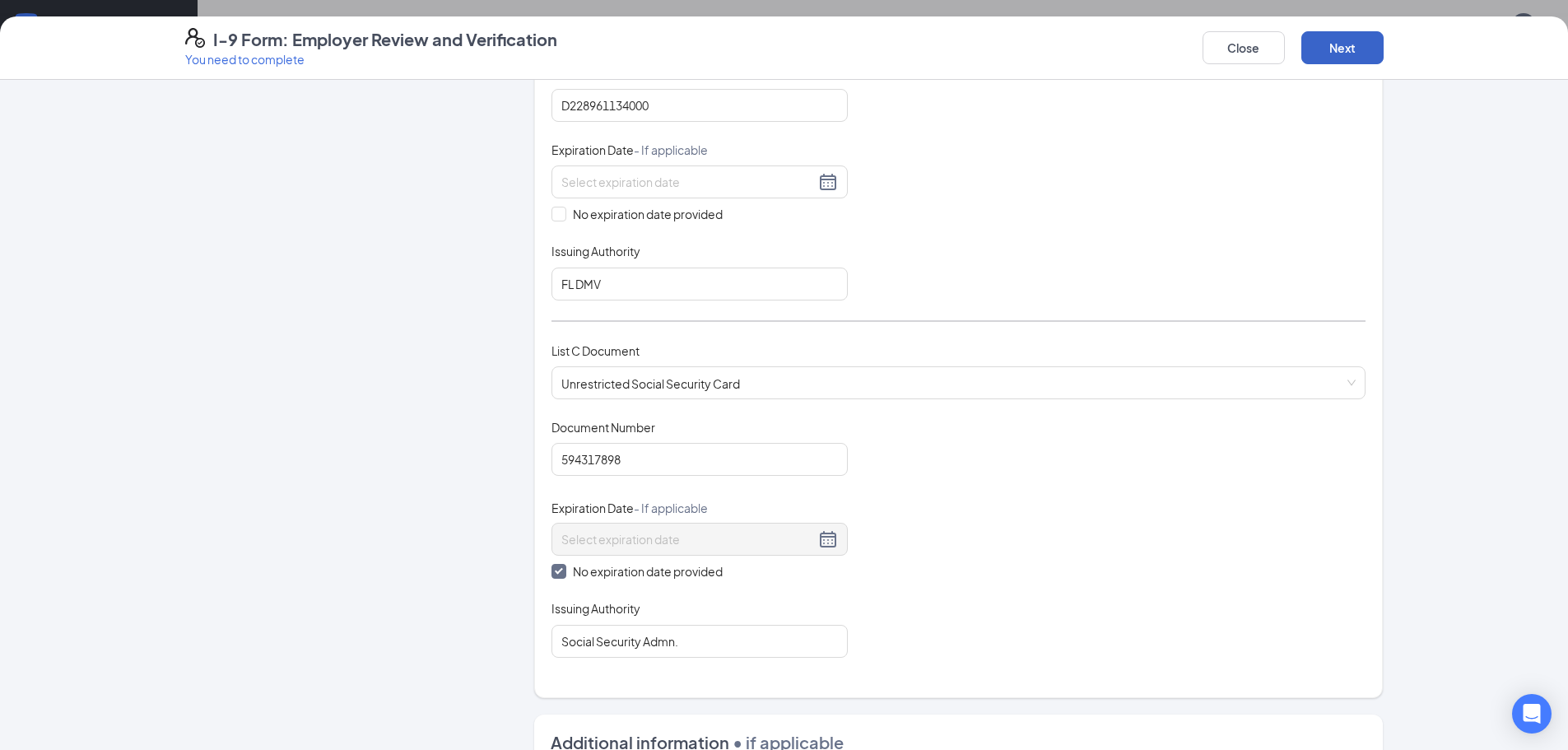
click at [1345, 56] on button "Next" at bounding box center [1342, 48] width 82 height 33
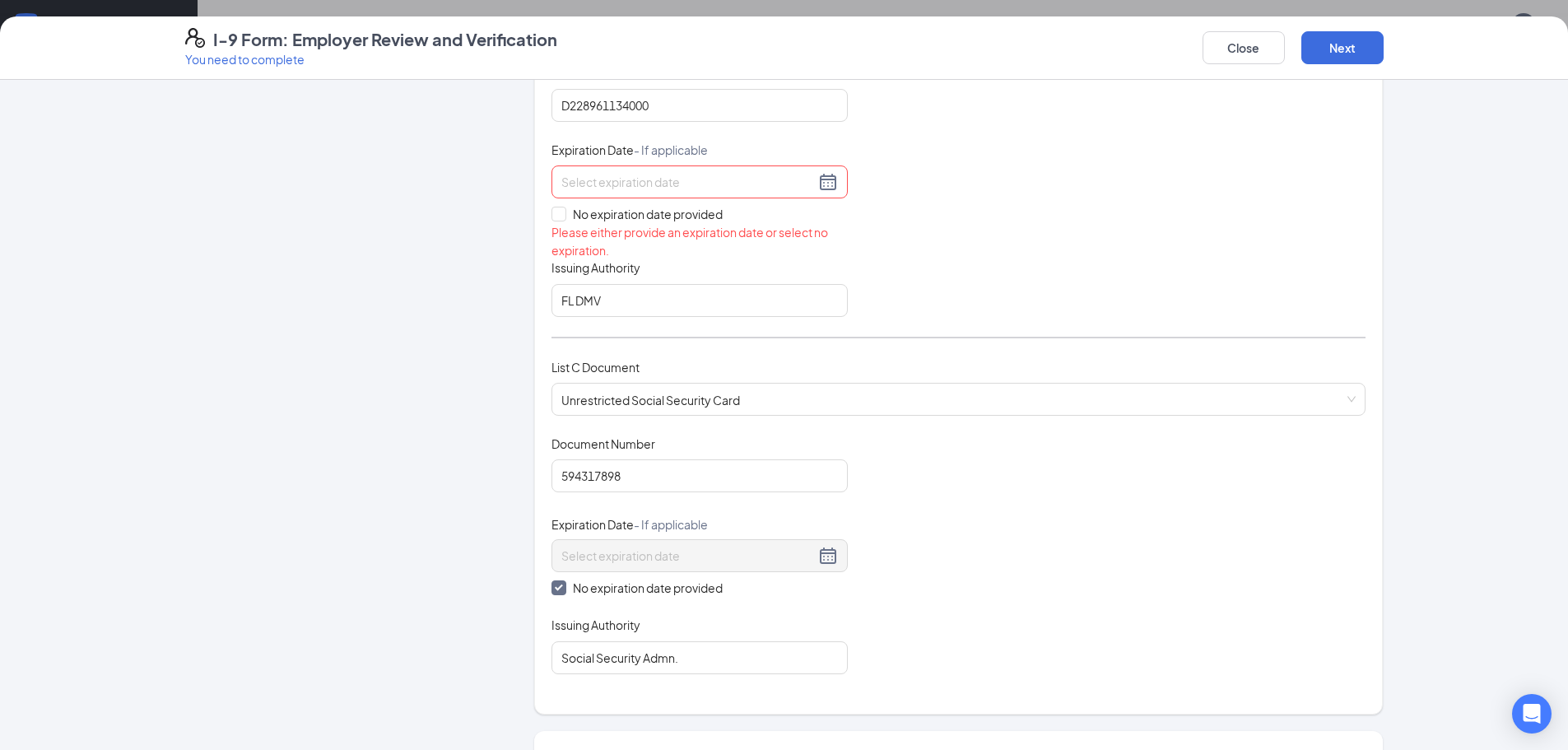
click at [566, 175] on input at bounding box center [687, 182] width 253 height 19
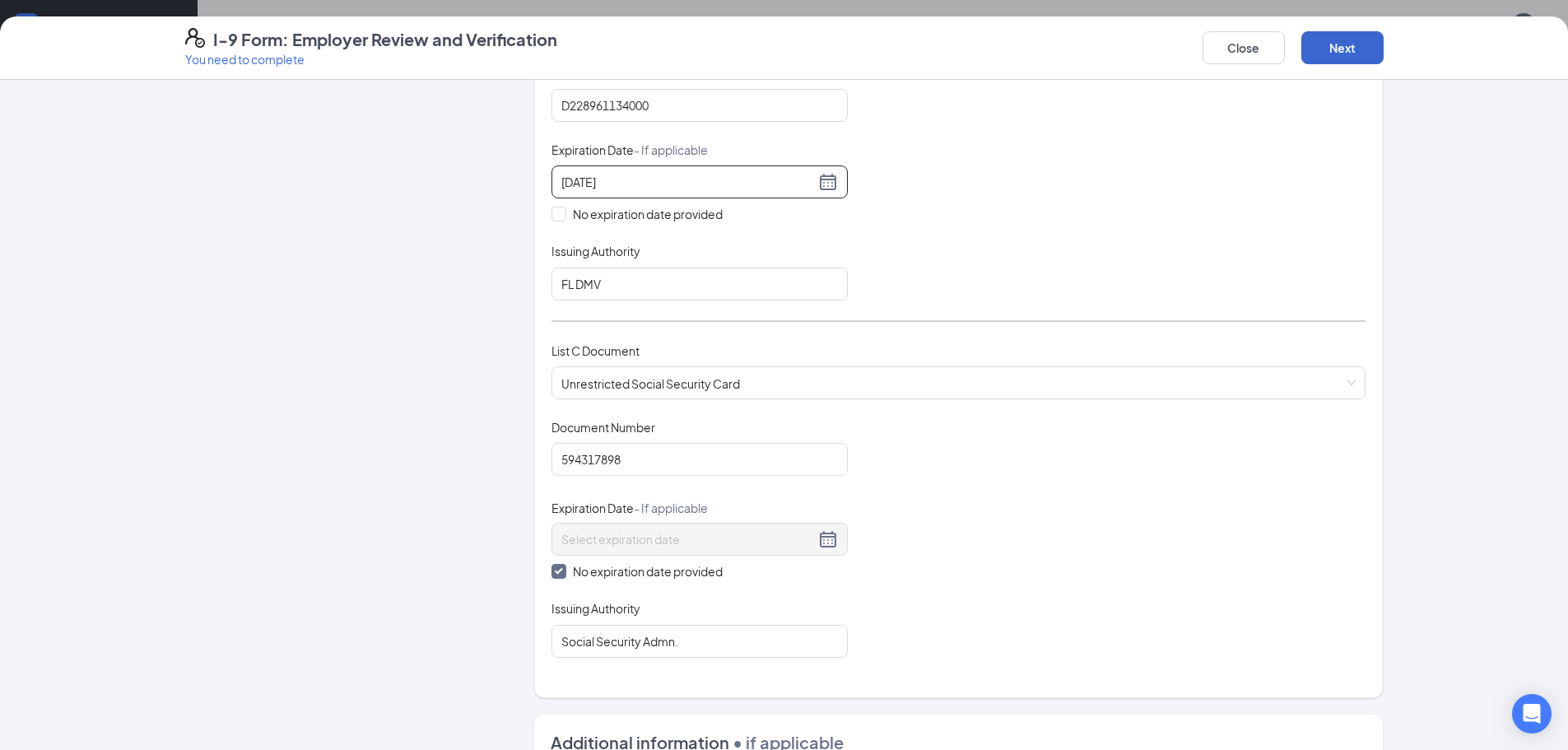
type input "[DATE]"
click at [1368, 42] on button "Next" at bounding box center [1342, 48] width 82 height 33
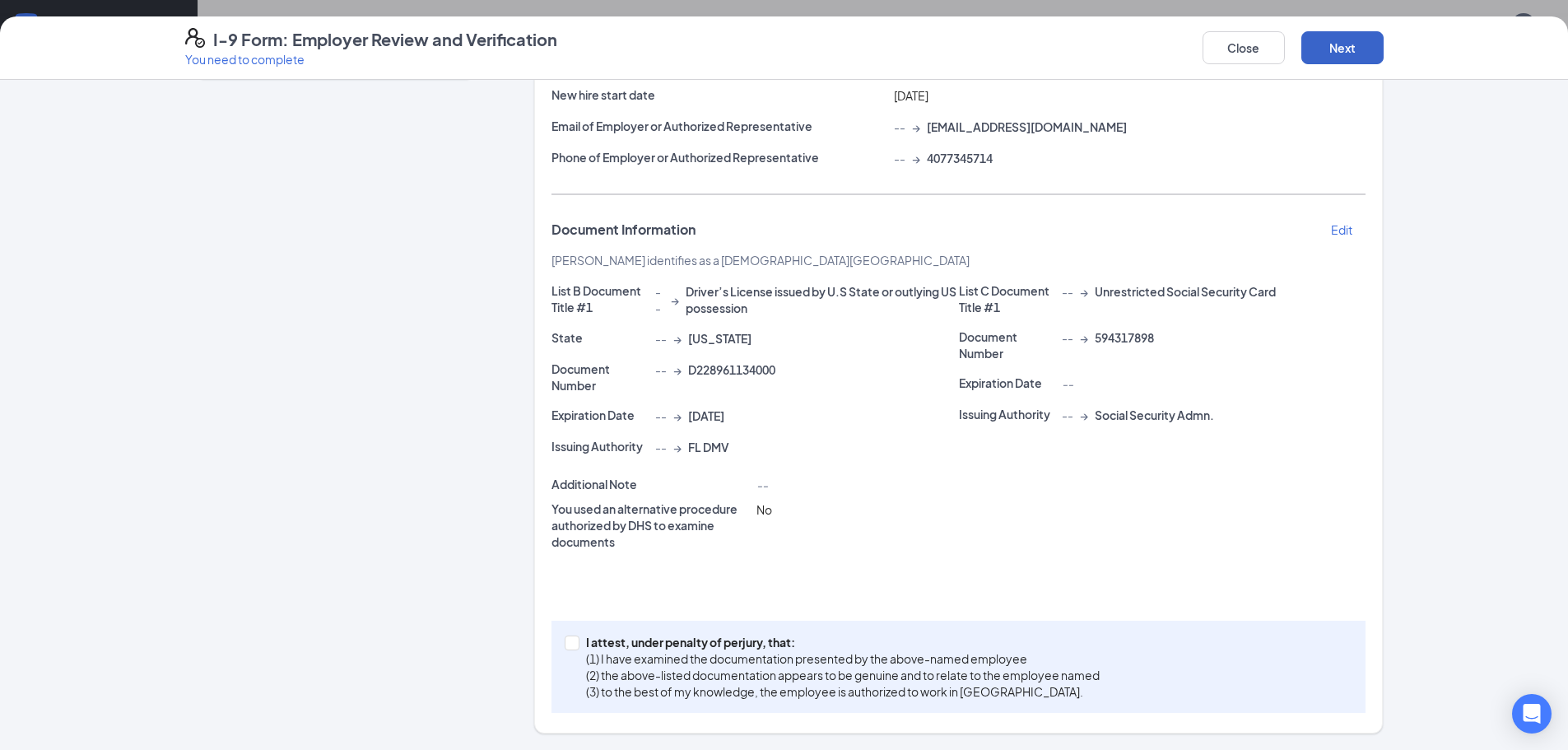
scroll to position [205, 0]
click at [565, 641] on input "I attest, under penalty of [PERSON_NAME], that: (1) I have examined the documen…" at bounding box center [570, 641] width 12 height 12
checkbox input "true"
click at [1370, 49] on button "Next" at bounding box center [1342, 48] width 82 height 33
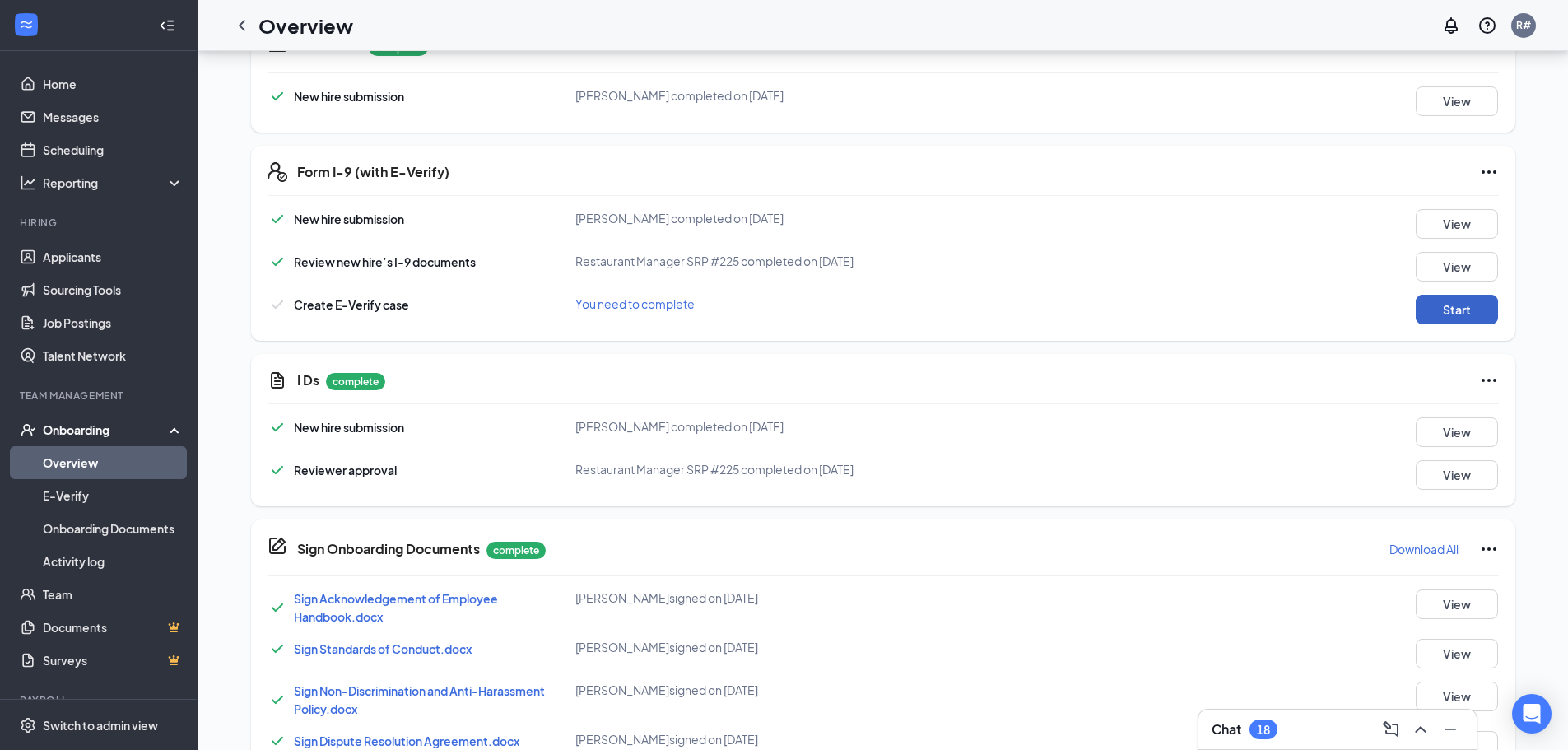
click at [1456, 307] on button "Start" at bounding box center [1457, 309] width 82 height 29
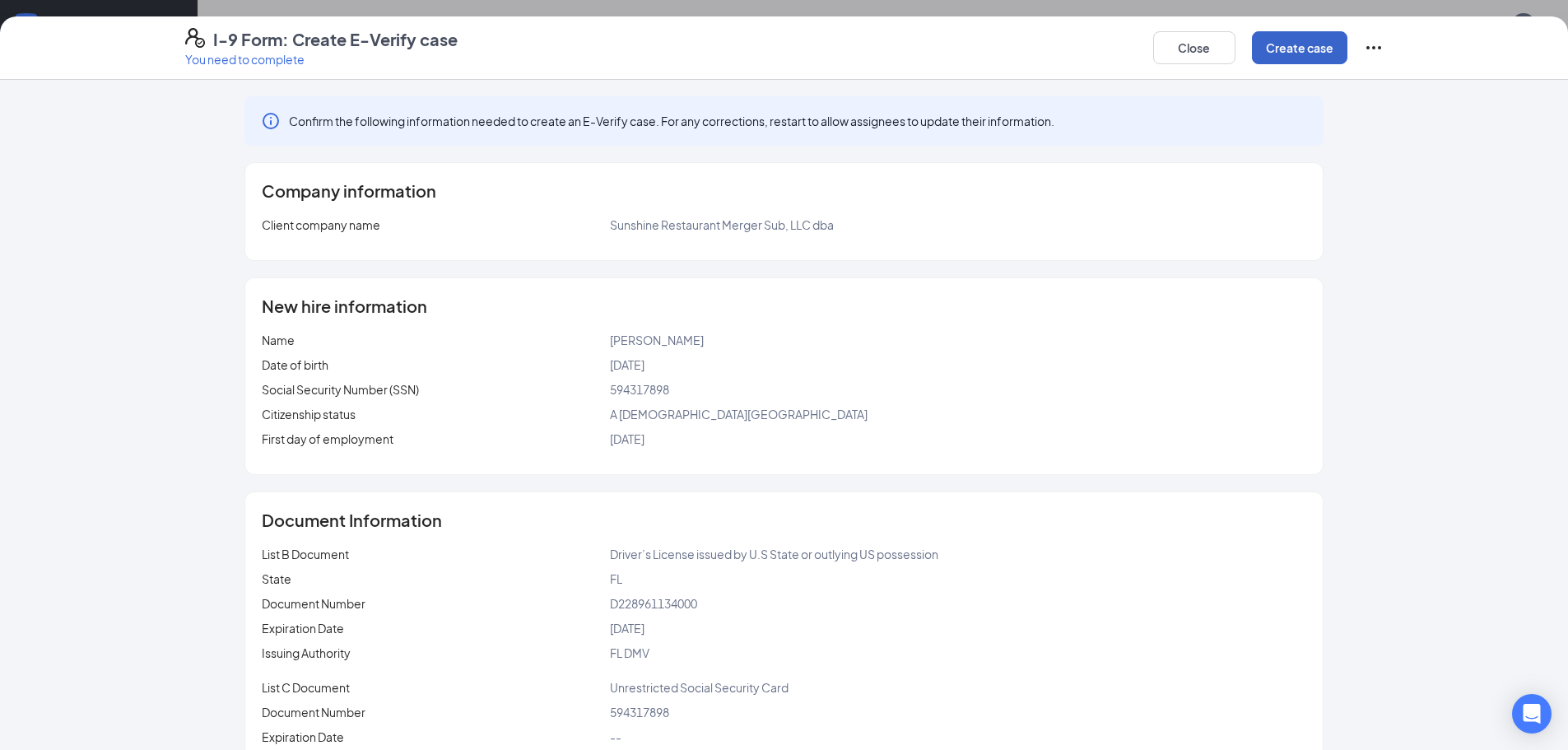
click at [1299, 55] on button "Create case" at bounding box center [1299, 48] width 96 height 33
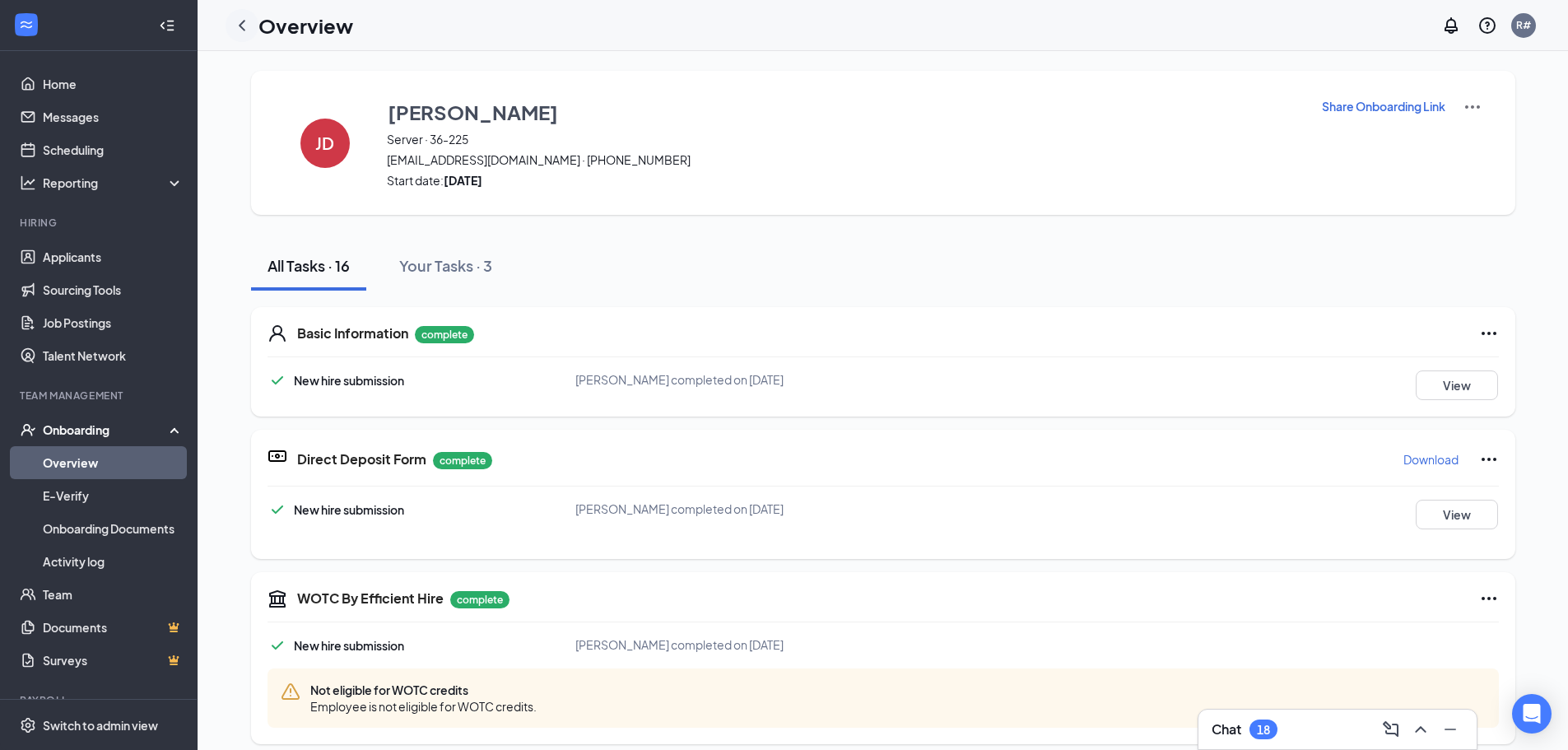
click at [244, 28] on icon "ChevronLeft" at bounding box center [241, 25] width 20 height 20
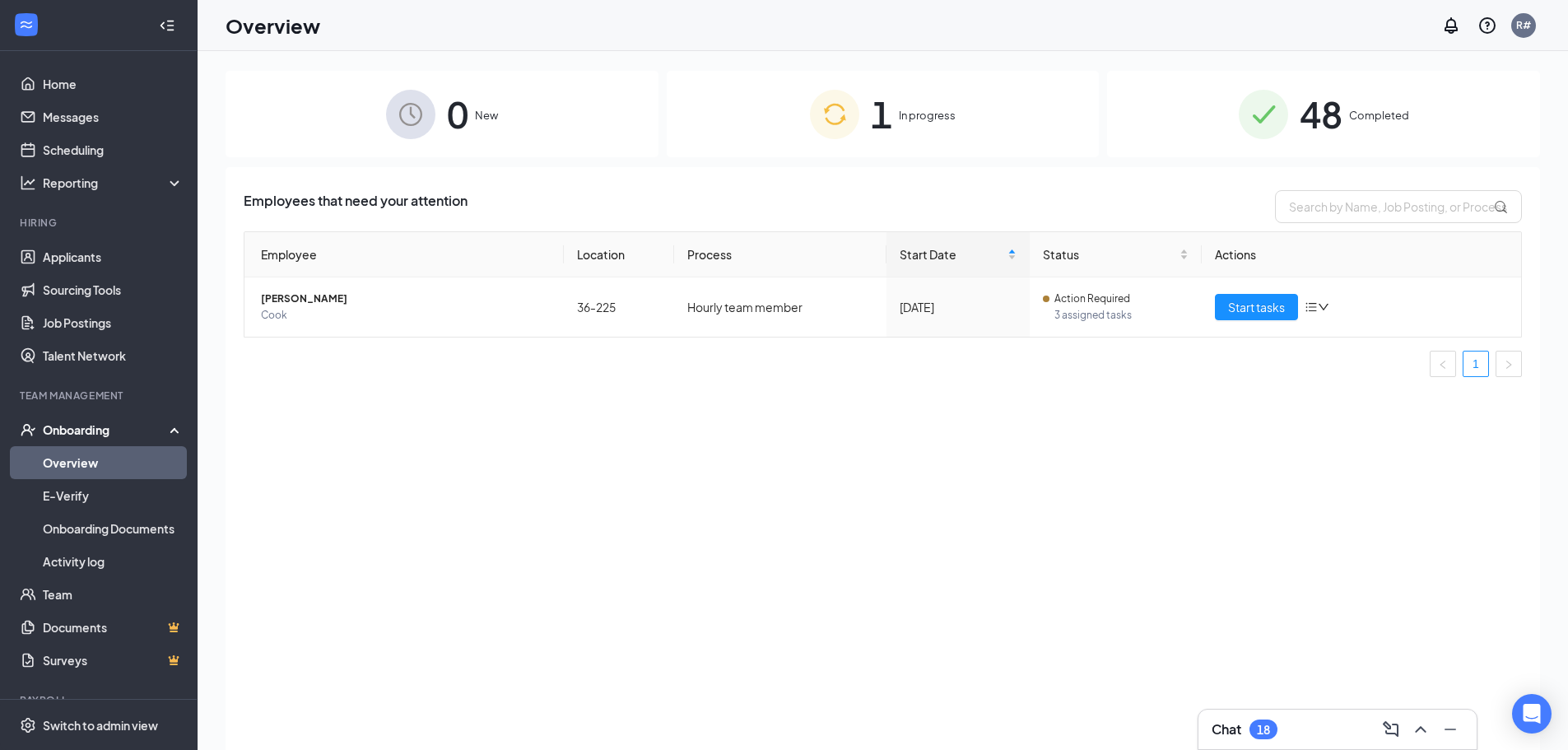
click at [1209, 113] on div "48 Completed" at bounding box center [1323, 113] width 433 height 86
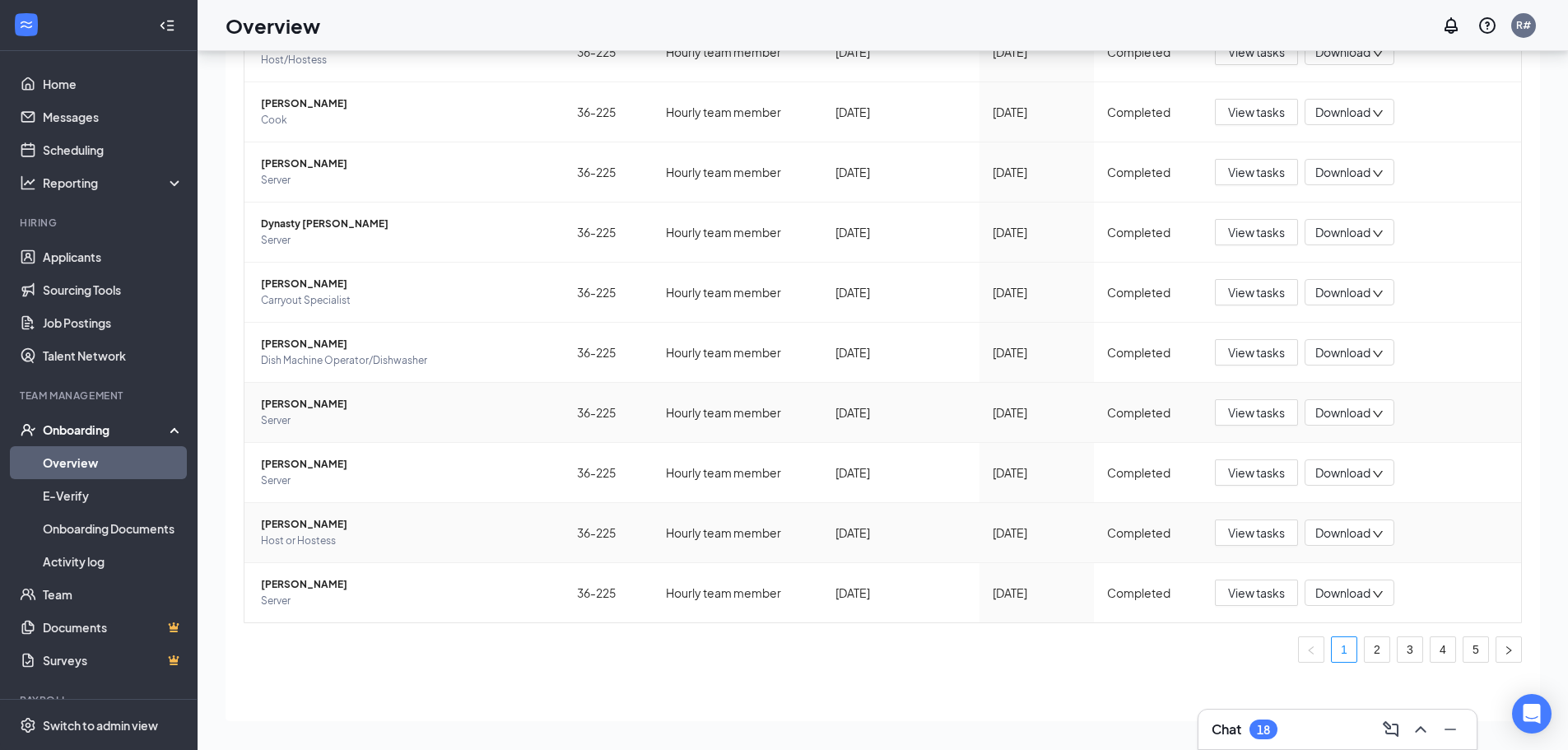
scroll to position [74, 0]
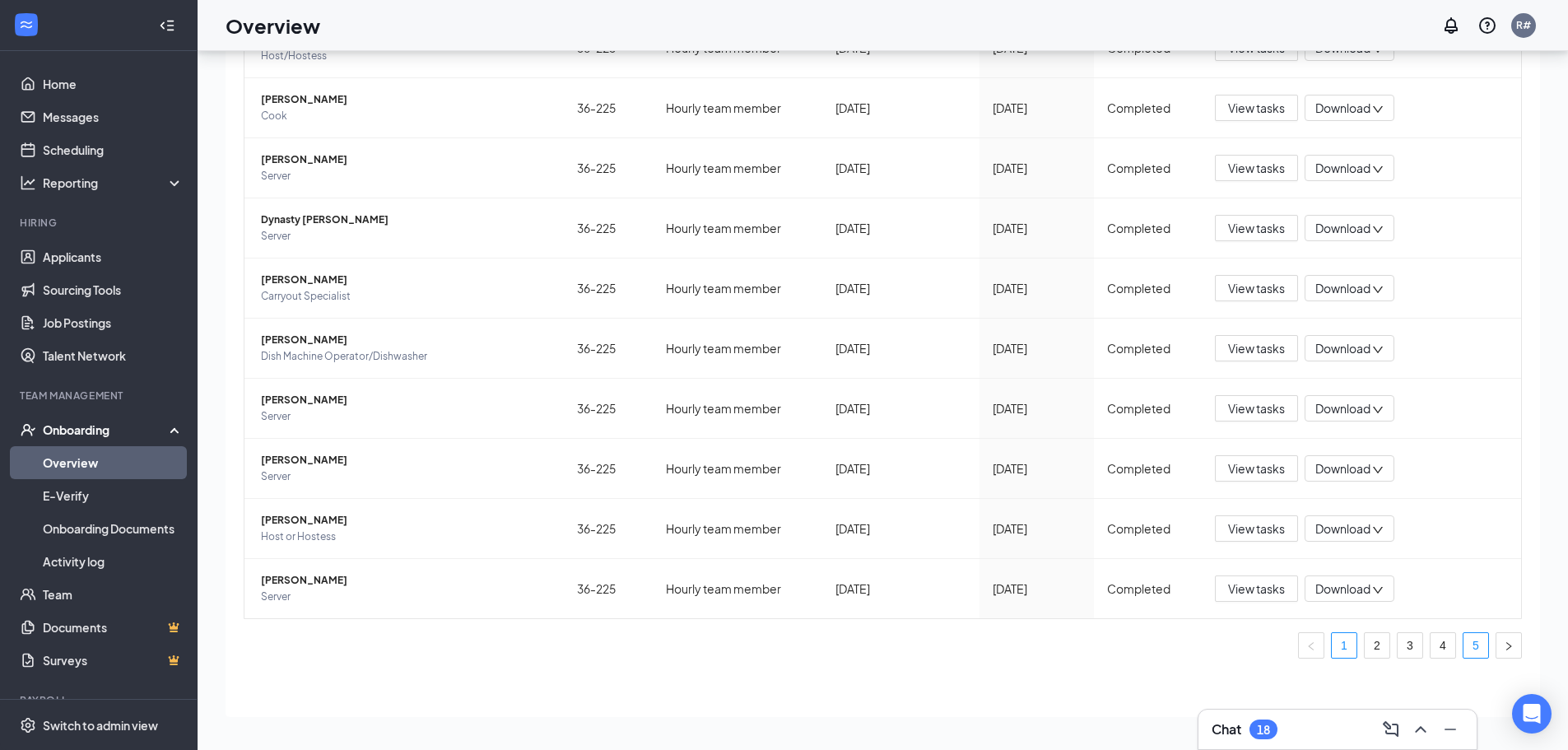
click at [1466, 645] on link "5" at bounding box center [1475, 644] width 24 height 24
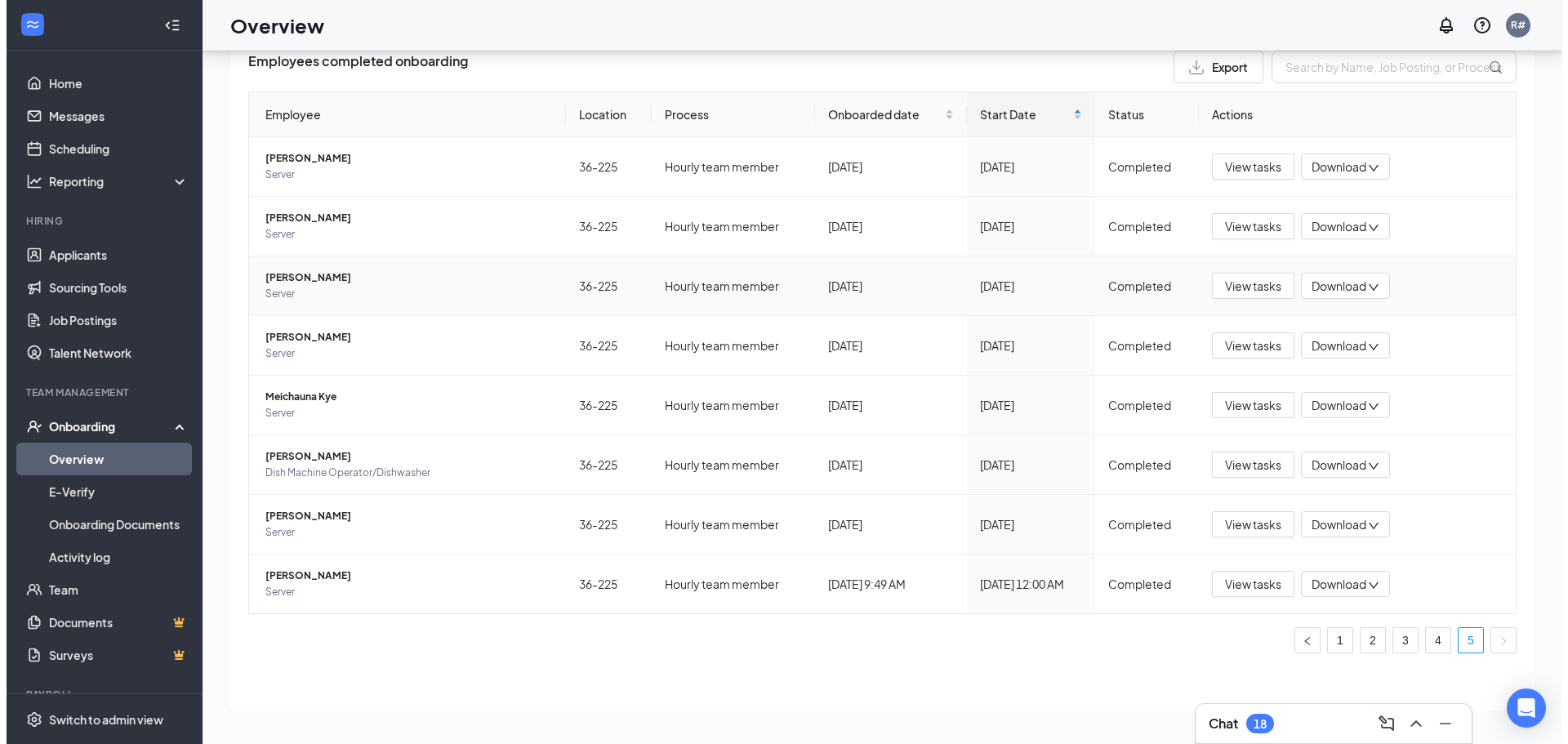
scroll to position [64, 0]
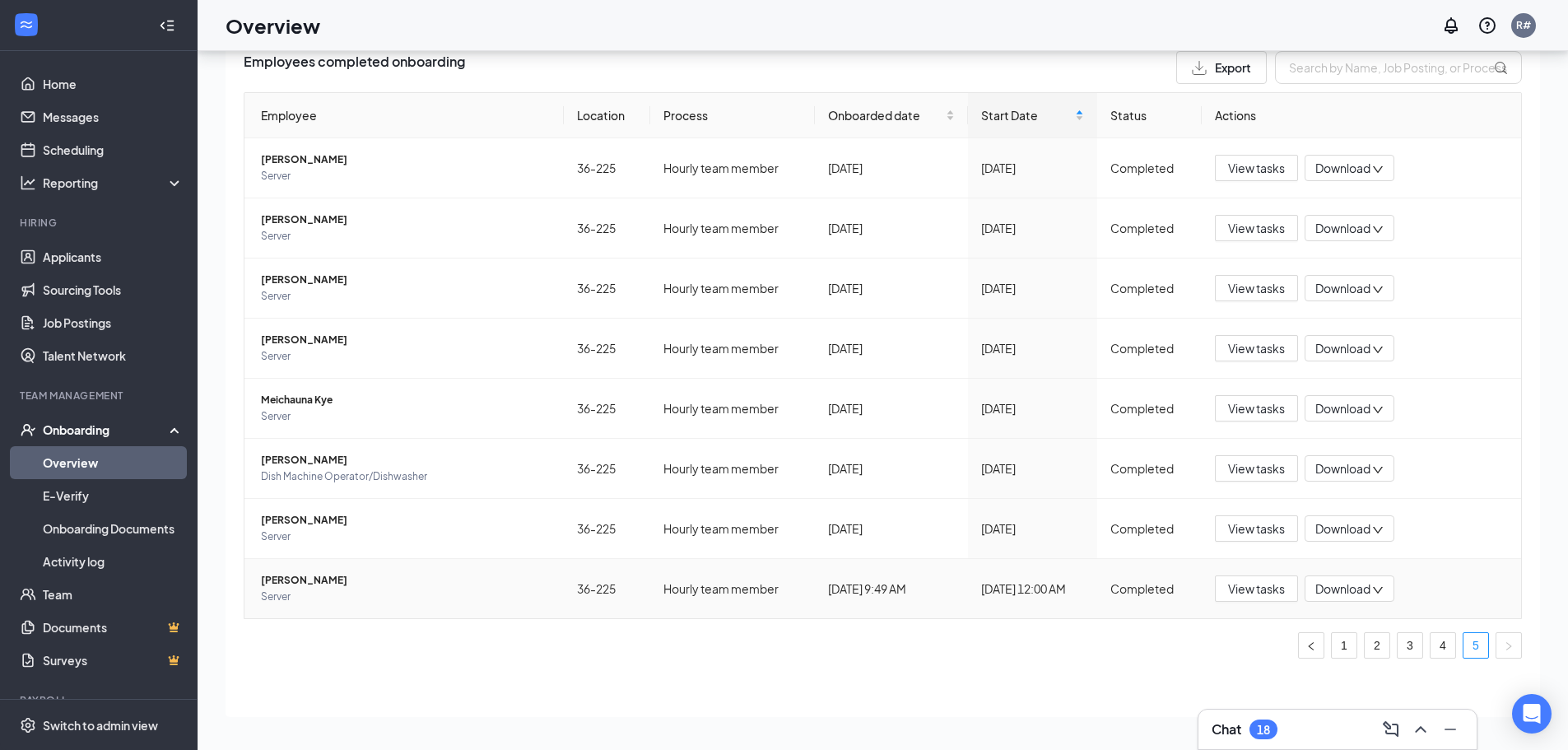
click at [387, 600] on span "Server" at bounding box center [406, 596] width 289 height 17
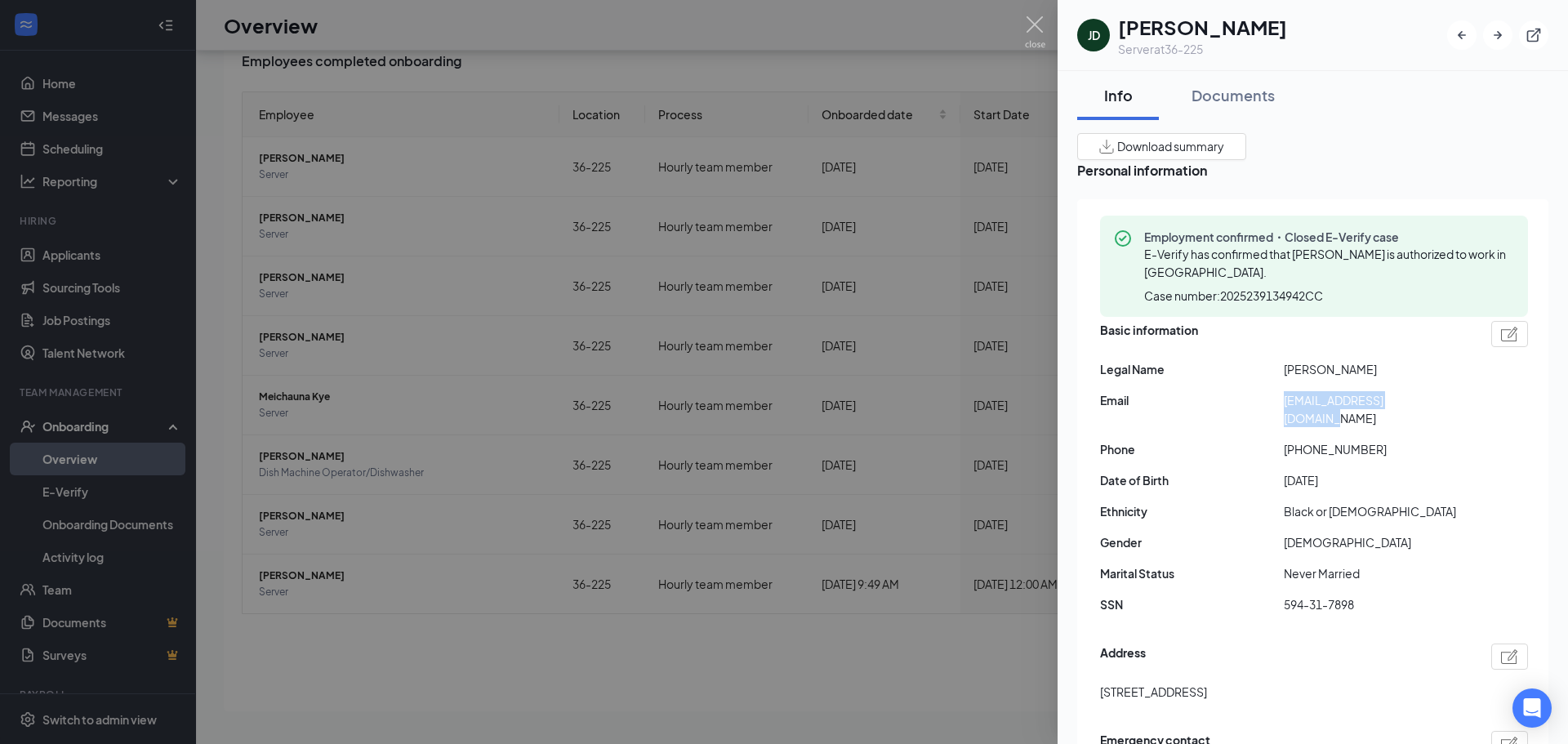
drag, startPoint x: 1285, startPoint y: 405, endPoint x: 1462, endPoint y: 399, distance: 177.1
click at [1462, 399] on span "[EMAIL_ADDRESS][DOMAIN_NAME]" at bounding box center [1375, 408] width 183 height 36
copy span "[EMAIL_ADDRESS][DOMAIN_NAME]"
